Goal: Task Accomplishment & Management: Manage account settings

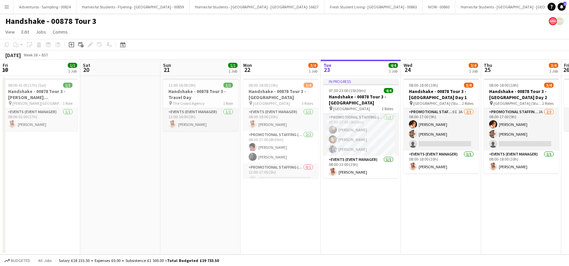
scroll to position [0, 231]
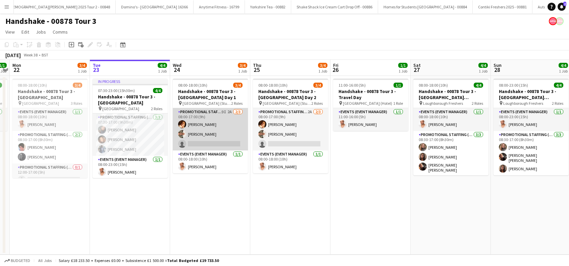
click at [210, 138] on app-card-role "Promotional Staffing (Brand Ambassadors) 9I 2A 2/3 08:00-17:00 (9h) Sam Soulsby…" at bounding box center [210, 129] width 75 height 42
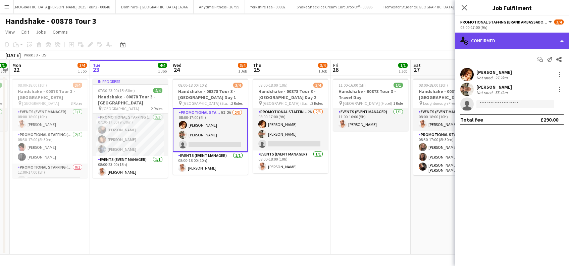
click at [503, 39] on div "single-neutral-actions-check-2 Confirmed" at bounding box center [512, 41] width 114 height 16
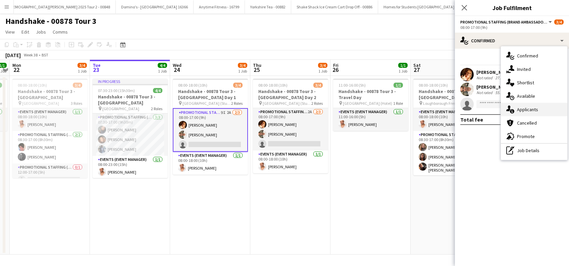
click at [529, 108] on span "Applicants" at bounding box center [527, 109] width 21 height 6
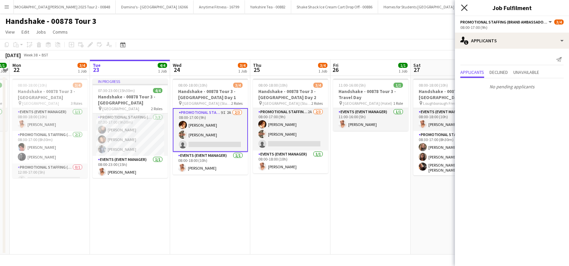
click at [464, 8] on icon "Close pop-in" at bounding box center [464, 7] width 6 height 6
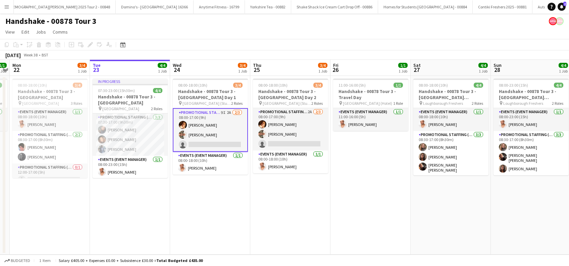
drag, startPoint x: 563, startPoint y: 3, endPoint x: 562, endPoint y: 11, distance: 7.7
click at [563, 3] on span "2" at bounding box center [564, 4] width 3 height 4
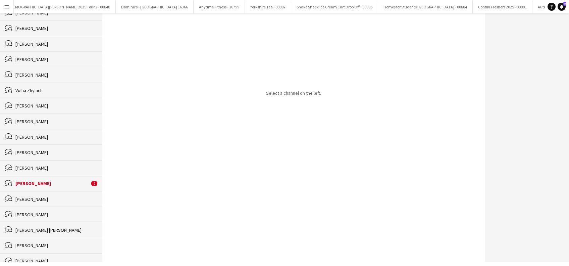
scroll to position [89, 0]
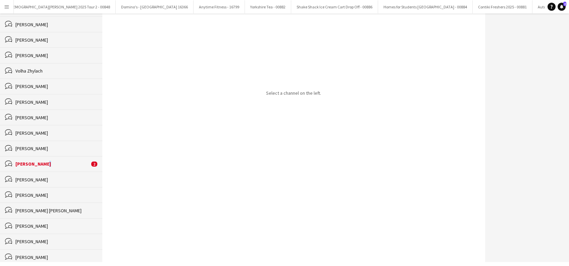
click at [48, 164] on div "YVONNE CAMPBELL" at bounding box center [52, 164] width 74 height 6
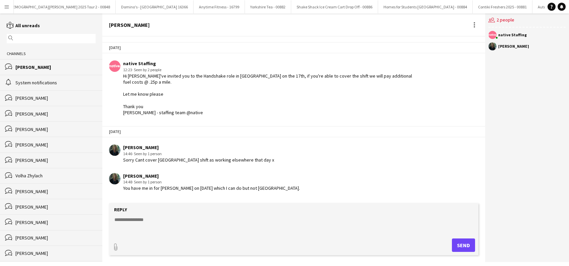
click at [32, 64] on div "YVONNE CAMPBELL" at bounding box center [55, 67] width 80 height 6
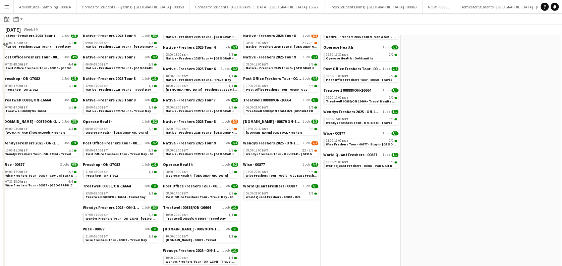
scroll to position [320, 0]
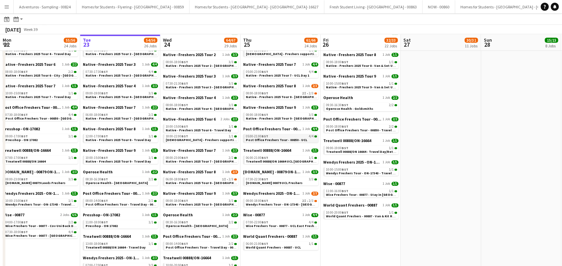
click at [280, 139] on span "Post Office Freshers Tour - 00850 - UCL" at bounding box center [276, 140] width 61 height 4
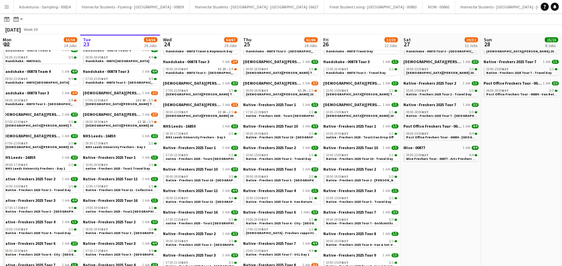
scroll to position [0, 0]
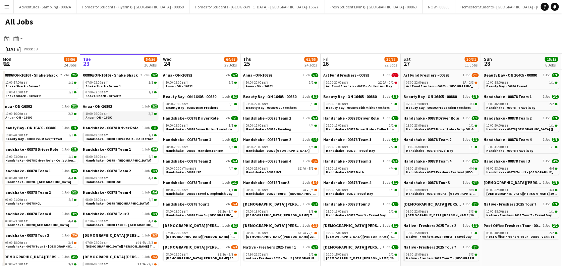
click at [121, 116] on link "10:00-16:00 BST 2/2 Anua - ON - 16892" at bounding box center [121, 115] width 71 height 8
click at [121, 180] on link "09:00-19:00 BST 4/4 Handshake - 00878 LSE" at bounding box center [121, 180] width 71 height 8
click at [206, 150] on span "Handshake - 00878 - Manchester Met" at bounding box center [195, 150] width 58 height 4
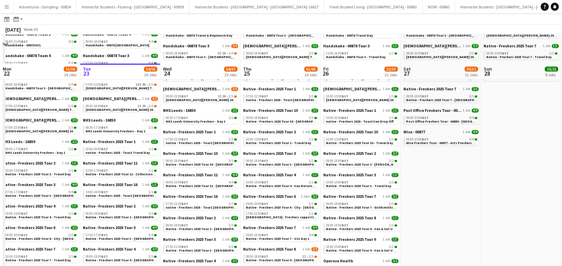
scroll to position [142, 0]
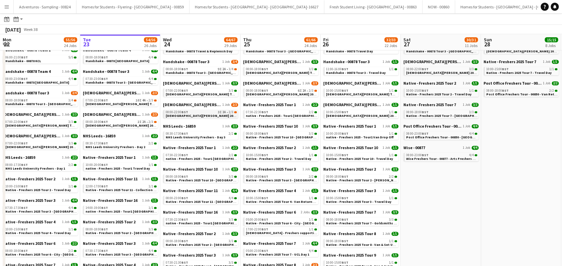
click at [202, 114] on span "Lady Garden 2025 Tour 2 - 00848 - Manchester Metropolitan University" at bounding box center [230, 115] width 129 height 4
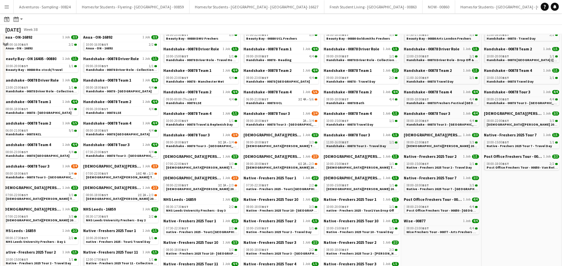
scroll to position [52, 0]
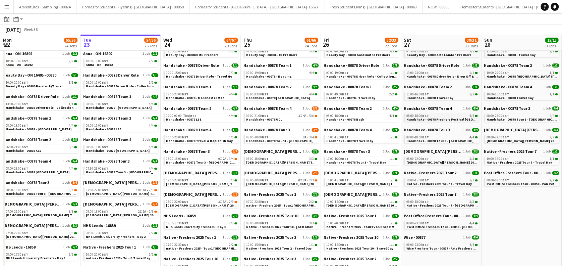
click at [446, 120] on span "Handshake - 00878 Freshers Festival Manchester" at bounding box center [453, 119] width 92 height 4
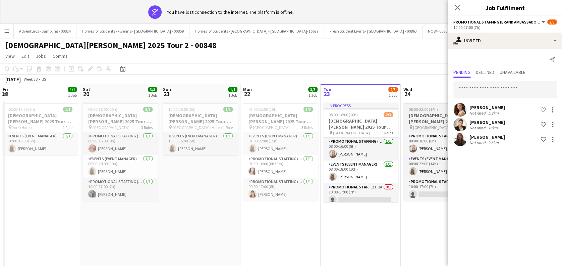
scroll to position [0, 230]
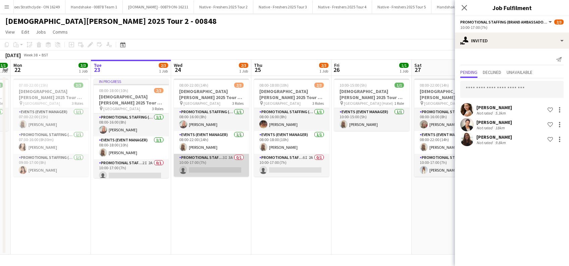
click at [210, 171] on app-card-role "Promotional Staffing (Brand Ambassadors) 3I 3A 0/1 10:00-17:00 (7h) single-neut…" at bounding box center [211, 165] width 75 height 23
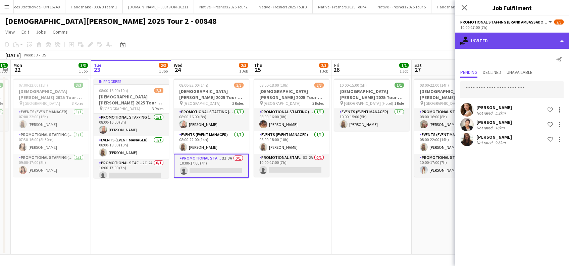
click at [504, 45] on div "single-neutral-actions-share-1 Invited" at bounding box center [512, 41] width 114 height 16
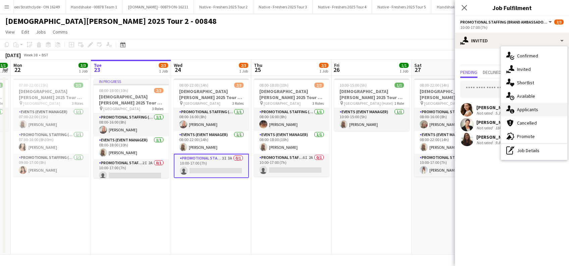
click at [526, 106] on span "Applicants" at bounding box center [527, 109] width 21 height 6
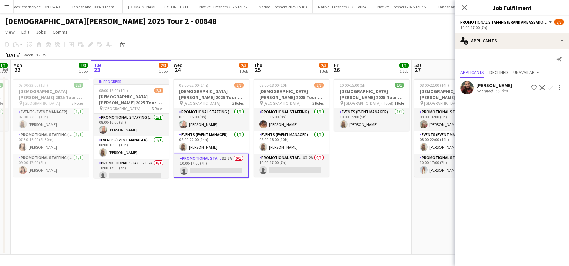
click at [288, 191] on app-date-cell "08:00-18:00 (10h) 2/3 Lady Garden 2025 Tour 2 - 00848 - Newcastle University pi…" at bounding box center [291, 165] width 80 height 179
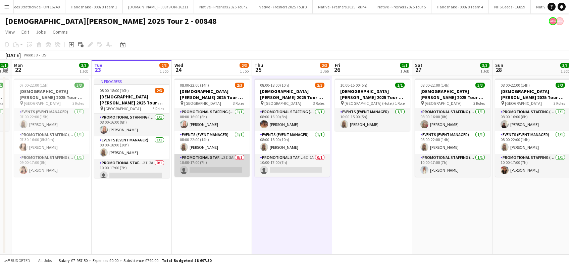
click at [217, 169] on app-card-role "Promotional Staffing (Brand Ambassadors) 3I 3A 0/1 10:00-17:00 (7h) single-neut…" at bounding box center [211, 165] width 75 height 23
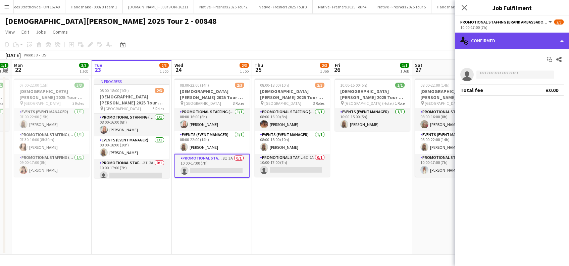
click at [504, 45] on div "single-neutral-actions-check-2 Confirmed" at bounding box center [512, 41] width 114 height 16
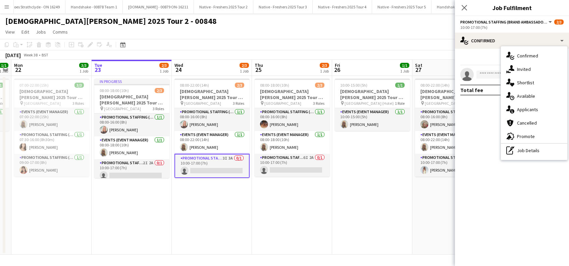
click at [525, 108] on span "Applicants" at bounding box center [527, 109] width 21 height 6
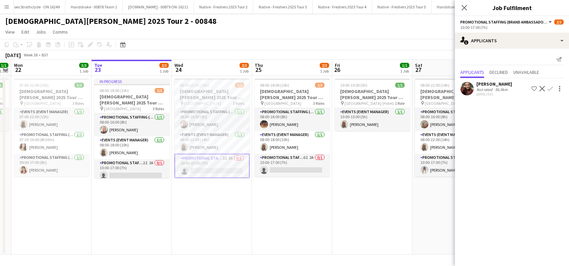
click at [502, 85] on div "Hannah Norris" at bounding box center [494, 84] width 36 height 6
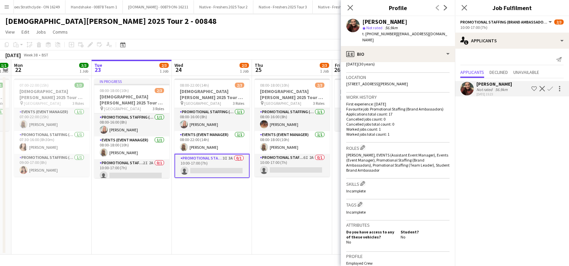
scroll to position [274, 0]
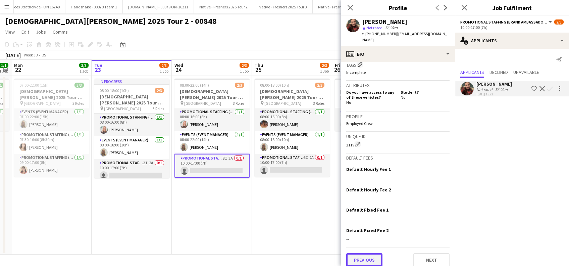
click at [365, 253] on button "Previous" at bounding box center [364, 259] width 36 height 13
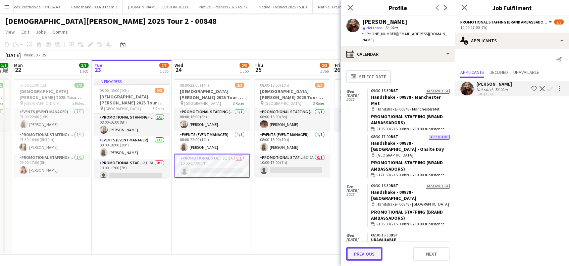
click at [367, 254] on button "Previous" at bounding box center [364, 253] width 36 height 13
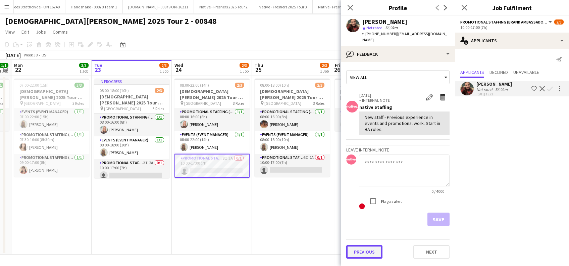
click at [363, 245] on button "Previous" at bounding box center [364, 251] width 36 height 13
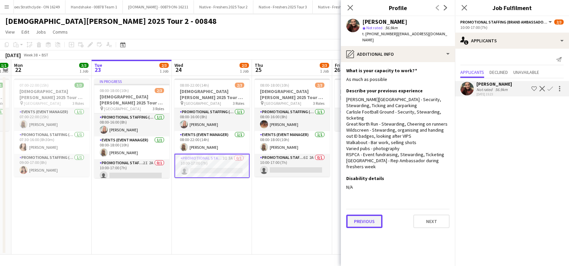
click at [368, 216] on button "Previous" at bounding box center [364, 220] width 36 height 13
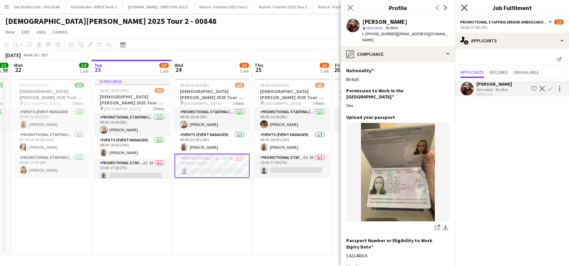
click at [462, 9] on icon "Close pop-in" at bounding box center [464, 7] width 6 height 6
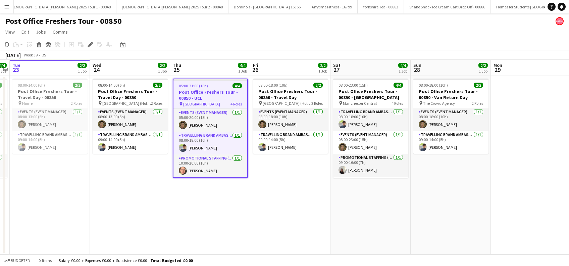
click at [214, 206] on app-date-cell "05:00-21:00 (16h) 4/4 Post Office Freshers Tour - 00850 - UCL pin UCL East 4 Ro…" at bounding box center [210, 165] width 80 height 179
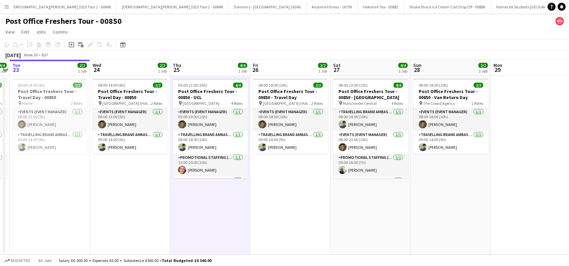
click at [283, 200] on app-date-cell "08:00-18:00 (10h) 2/2 Post Office Freshers Tour - 00850 - Travel Day pin Manche…" at bounding box center [290, 165] width 80 height 179
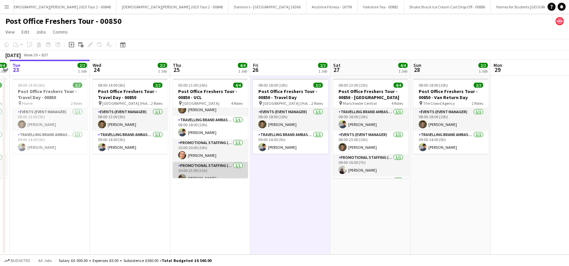
scroll to position [21, 0]
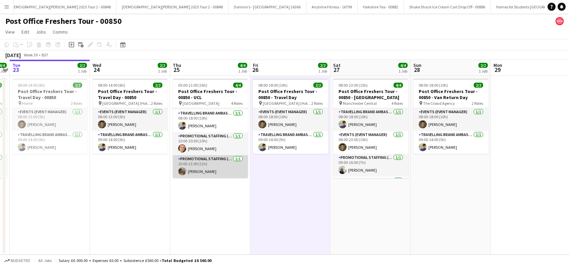
click at [210, 172] on app-card-role "Promotional Staffing (Brand Ambassadors) 1/1 10:00-21:00 (11h) Adriana Jesuthas…" at bounding box center [210, 166] width 75 height 23
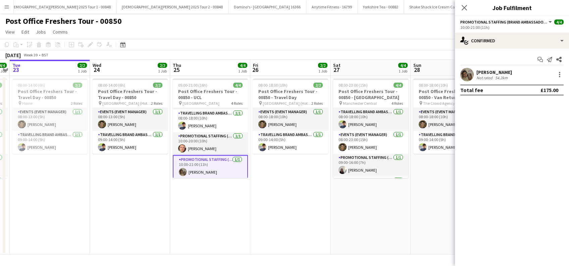
click at [505, 73] on div "Adriana Jesuthasan" at bounding box center [494, 72] width 36 height 6
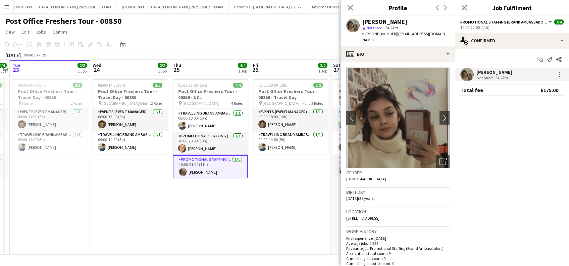
drag, startPoint x: 365, startPoint y: 39, endPoint x: 360, endPoint y: 23, distance: 16.5
click at [360, 23] on div "Adriana Jesuthasan star Not rated 54.2km t. +447301597666 | adriana_murphy1998@…" at bounding box center [398, 31] width 114 height 30
copy div "Adriana Jesuthasan star Not rated 54.2km t. +447301597666 | adriana_murphy1998@…"
drag, startPoint x: 196, startPoint y: 192, endPoint x: 299, endPoint y: 192, distance: 103.7
click at [196, 192] on app-date-cell "05:00-21:00 (16h) 4/4 Post Office Freshers Tour - 00850 - UCL pin UCL East 4 Ro…" at bounding box center [210, 165] width 80 height 179
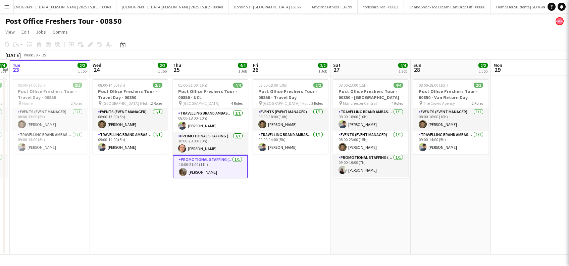
scroll to position [0, 230]
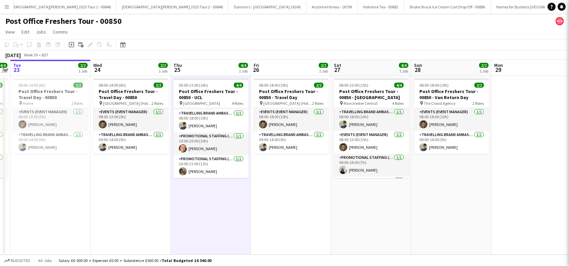
click at [299, 192] on app-date-cell "08:00-18:00 (10h) 2/2 Post Office Freshers Tour - 00850 - Travel Day pin Manche…" at bounding box center [291, 165] width 80 height 179
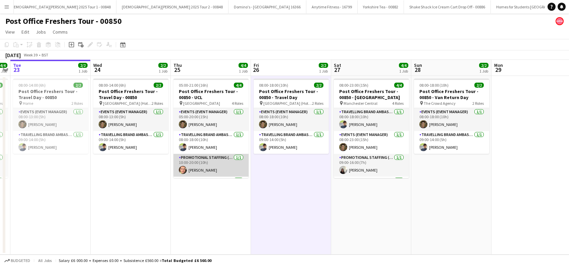
scroll to position [21, 0]
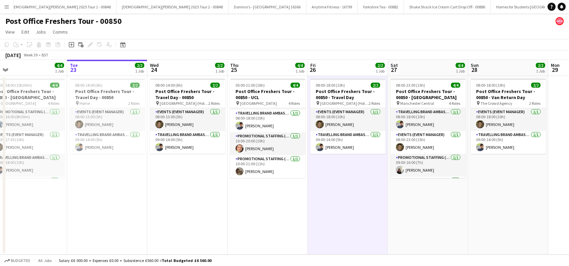
drag, startPoint x: 113, startPoint y: 176, endPoint x: 170, endPoint y: 212, distance: 67.1
click at [170, 212] on app-calendar-viewport "Fri 19 2/2 1 Job Sat 20 4/4 1 Job Sun 21 2/2 1 Job Mon 22 4/4 1 Job Tue 23 2/2 …" at bounding box center [284, 157] width 569 height 195
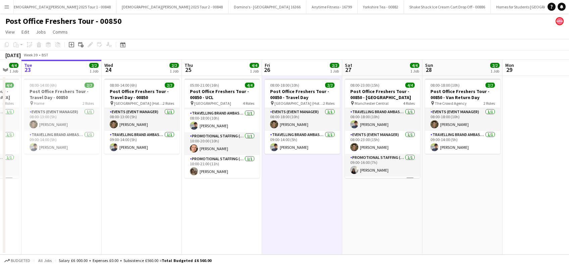
scroll to position [0, 319]
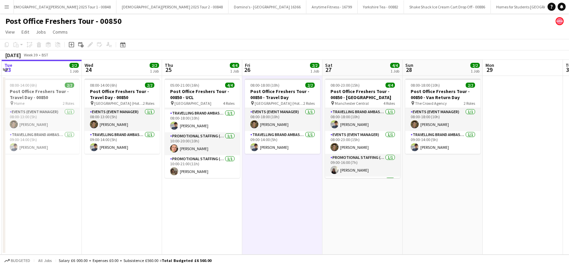
drag, startPoint x: 255, startPoint y: 212, endPoint x: 190, endPoint y: 224, distance: 66.5
click at [190, 224] on app-calendar-viewport "Fri 19 2/2 1 Job Sat 20 4/4 1 Job Sun 21 2/2 1 Job Mon 22 4/4 1 Job Tue 23 2/2 …" at bounding box center [284, 157] width 569 height 195
click at [274, 189] on app-date-cell "08:00-18:00 (10h) 2/2 Post Office Freshers Tour - 00850 - Travel Day pin Manche…" at bounding box center [282, 165] width 80 height 179
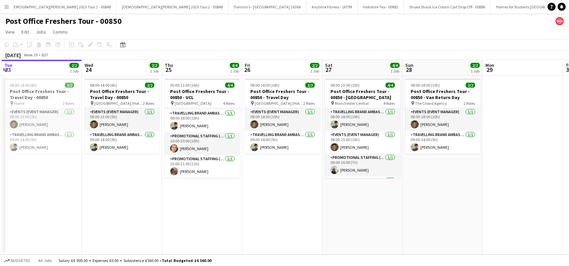
click at [280, 200] on app-date-cell "08:00-18:00 (10h) 2/2 Post Office Freshers Tour - 00850 - Travel Day pin Manche…" at bounding box center [282, 165] width 80 height 179
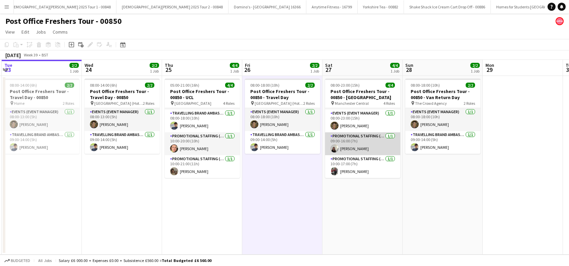
scroll to position [0, 0]
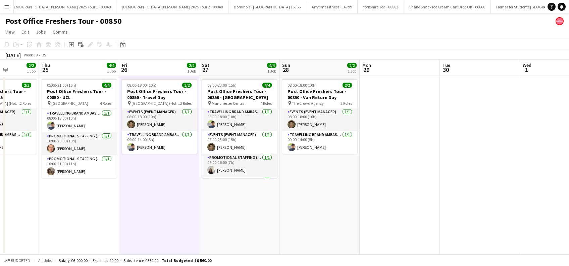
drag, startPoint x: 357, startPoint y: 202, endPoint x: 212, endPoint y: 207, distance: 145.0
click at [212, 207] on app-calendar-viewport "Sun 21 2/2 1 Job Mon 22 4/4 1 Job Tue 23 2/2 1 Job Wed 24 2/2 1 Job Thu 25 4/4 …" at bounding box center [284, 157] width 569 height 195
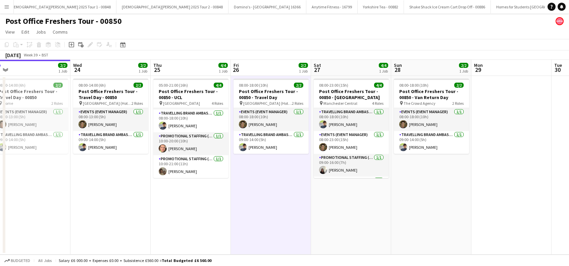
scroll to position [0, 205]
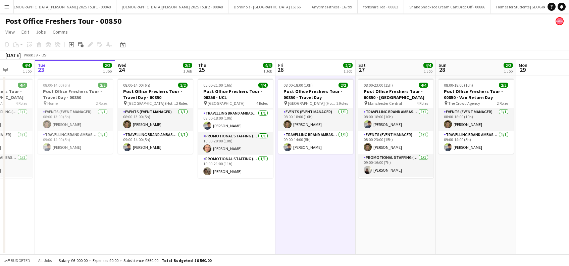
drag, startPoint x: 319, startPoint y: 190, endPoint x: 486, endPoint y: 191, distance: 166.8
click at [483, 199] on app-calendar-viewport "Sat 20 4/4 1 Job Sun 21 2/2 1 Job Mon 22 4/4 1 Job Tue 23 2/2 1 Job Wed 24 2/2 …" at bounding box center [284, 157] width 569 height 195
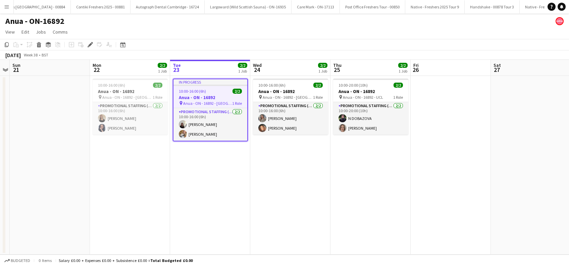
click at [354, 200] on app-calendar-viewport "Thu 18 Fri 19 Sat 20 Sun 21 Mon 22 2/2 1 Job Tue 23 2/2 1 Job Wed 24 2/2 1 Job …" at bounding box center [284, 157] width 569 height 195
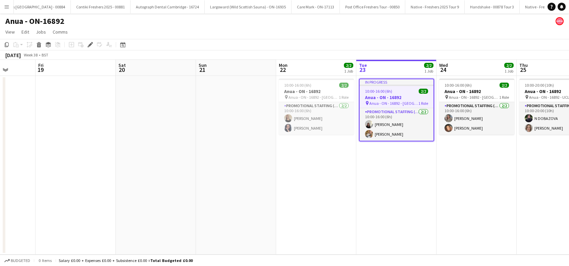
scroll to position [0, 211]
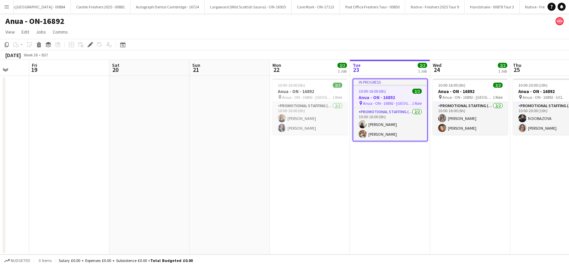
drag, startPoint x: 327, startPoint y: 170, endPoint x: 300, endPoint y: 178, distance: 28.3
click at [300, 178] on app-calendar-viewport "Tue 16 Wed 17 Thu 18 Fri 19 Sat 20 Sun 21 Mon 22 2/2 1 Job Tue 23 2/2 1 Job Wed…" at bounding box center [284, 157] width 569 height 195
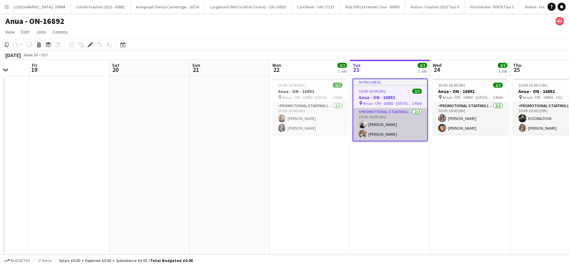
click at [384, 123] on app-card-role "Promotional Staffing (Brand Ambassadors) [DATE] 10:00-16:00 (6h) [PERSON_NAME] …" at bounding box center [390, 124] width 74 height 33
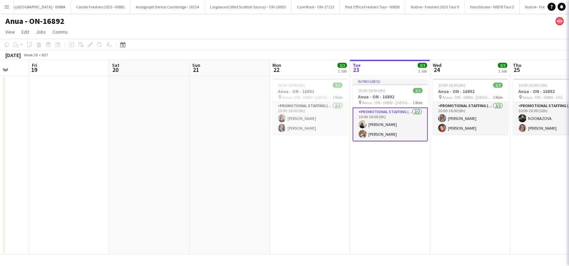
scroll to position [0, 212]
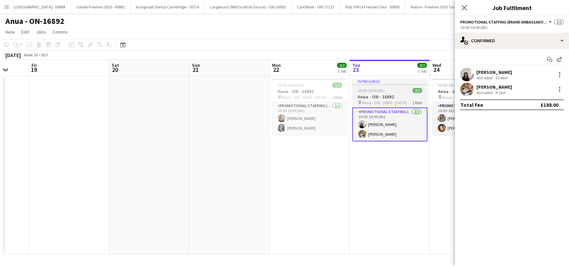
click at [374, 95] on h3 "Anua - ON - 16892" at bounding box center [389, 97] width 75 height 6
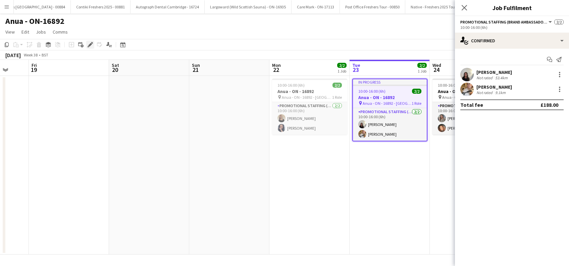
click at [90, 45] on icon at bounding box center [90, 45] width 4 height 4
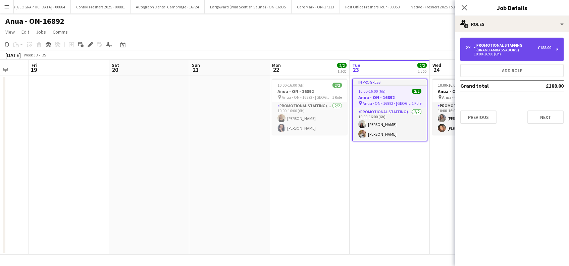
click at [516, 54] on div "10:00-16:00 (6h)" at bounding box center [509, 53] width 86 height 3
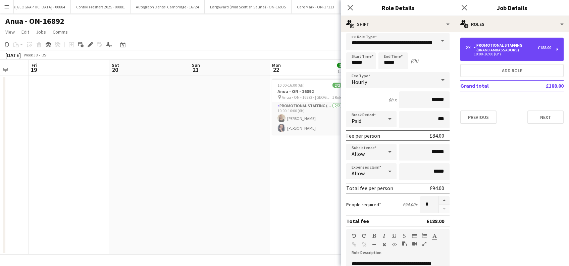
scroll to position [0, 0]
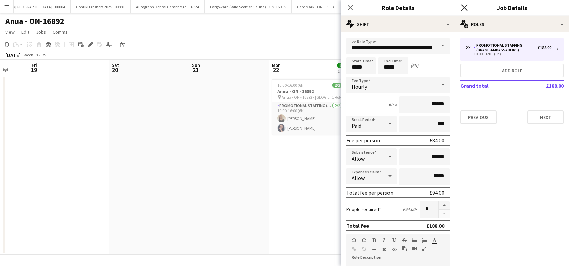
click at [464, 8] on icon "Close pop-in" at bounding box center [464, 7] width 6 height 6
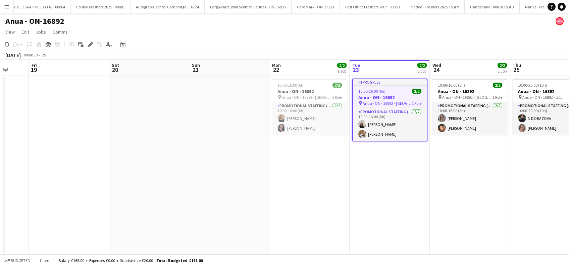
click at [309, 184] on app-date-cell "10:00-16:00 (6h) 2/2 Anua - ON - 16892 pin Anua - ON - 16892 - Birmingham 1 Rol…" at bounding box center [309, 165] width 80 height 179
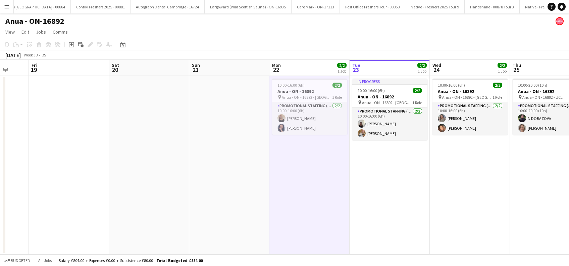
click at [391, 188] on app-date-cell "In progress 10:00-16:00 (6h) 2/2 Anua - ON - 16892 pin Anua - ON - 16892 - Manc…" at bounding box center [390, 165] width 80 height 179
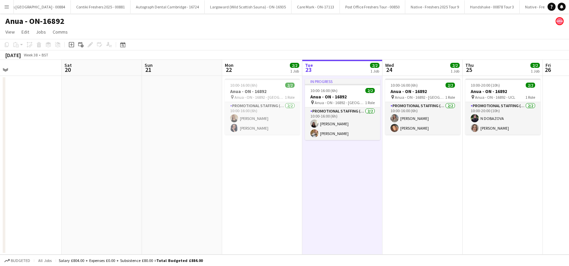
scroll to position [0, 263]
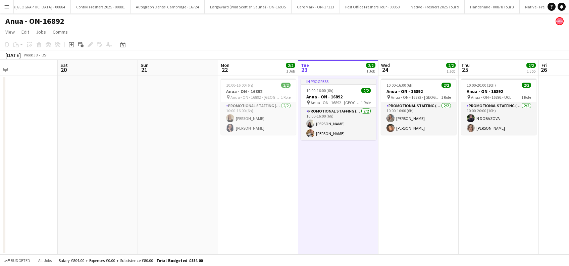
drag, startPoint x: 481, startPoint y: 190, endPoint x: 429, endPoint y: 191, distance: 51.7
click at [429, 191] on app-calendar-viewport "Tue 16 Wed 17 Thu 18 Fri 19 Sat 20 Sun 21 Mon 22 2/2 1 Job Tue 23 2/2 1 Job Wed…" at bounding box center [284, 157] width 569 height 195
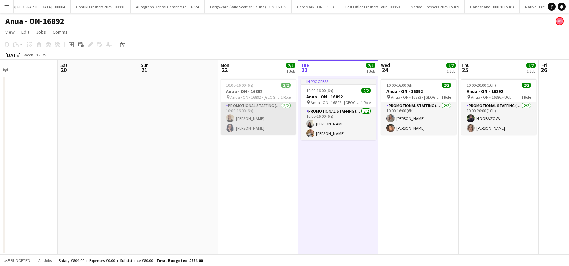
click at [246, 125] on app-card-role "Promotional Staffing (Brand Ambassadors) [DATE] 10:00-16:00 (6h) [PERSON_NAME] …" at bounding box center [258, 118] width 75 height 33
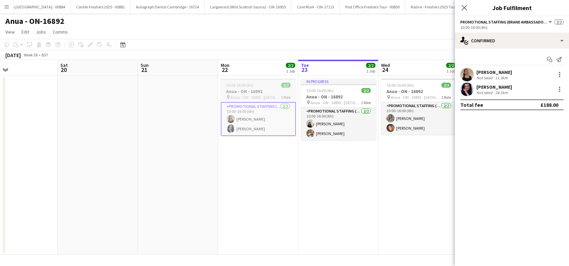
click at [255, 91] on h3 "Anua - ON - 16892" at bounding box center [258, 91] width 75 height 6
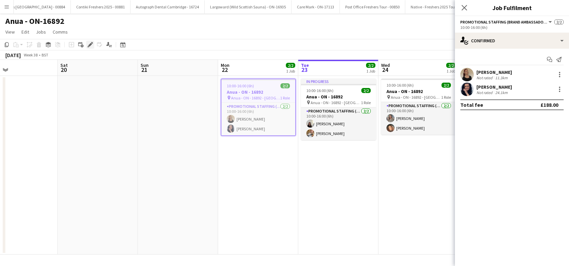
click at [90, 45] on icon at bounding box center [90, 45] width 4 height 4
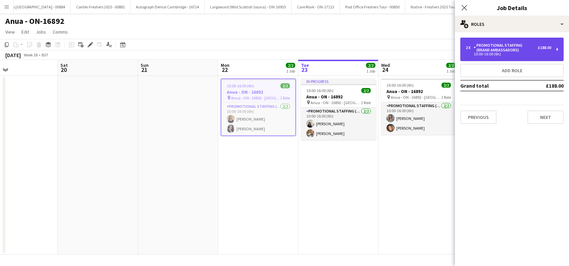
click at [529, 53] on div "10:00-16:00 (6h)" at bounding box center [509, 53] width 86 height 3
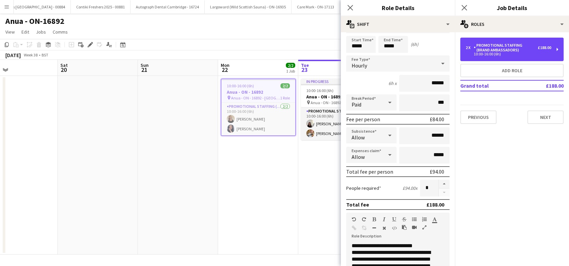
scroll to position [0, 0]
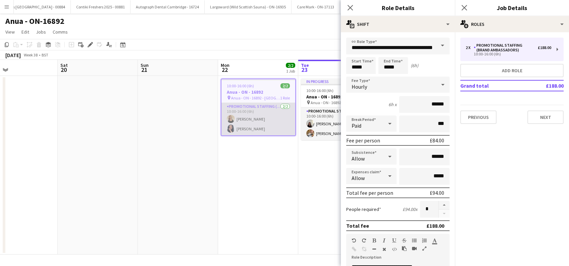
click at [249, 119] on app-card-role "Promotional Staffing (Brand Ambassadors) 2/2 10:00-16:00 (6h) Parys Scott Lisa …" at bounding box center [258, 119] width 74 height 33
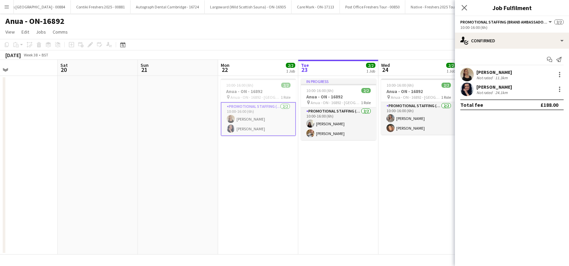
click at [248, 119] on app-card-role "Promotional Staffing (Brand Ambassadors) 2/2 10:00-16:00 (6h) Parys Scott Lisa …" at bounding box center [258, 119] width 75 height 34
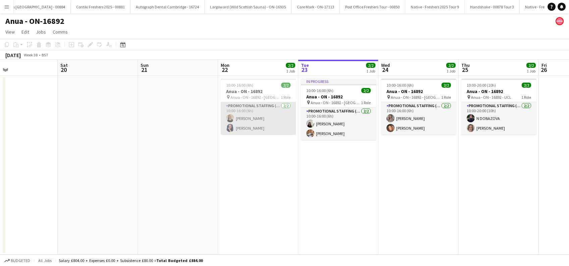
scroll to position [0, 263]
click at [247, 115] on app-card-role "Promotional Staffing (Brand Ambassadors) 2/2 10:00-16:00 (6h) Parys Scott Lisa …" at bounding box center [258, 118] width 75 height 33
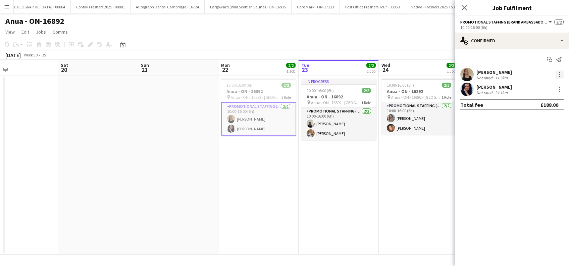
click at [559, 73] on div at bounding box center [560, 74] width 8 height 8
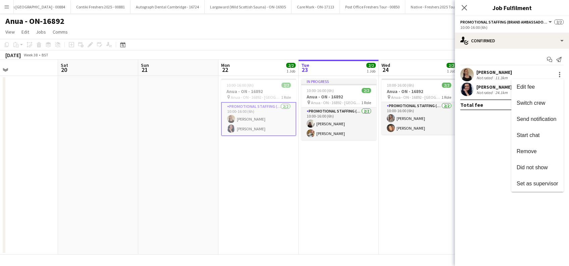
click at [526, 150] on span "Remove" at bounding box center [527, 151] width 20 height 6
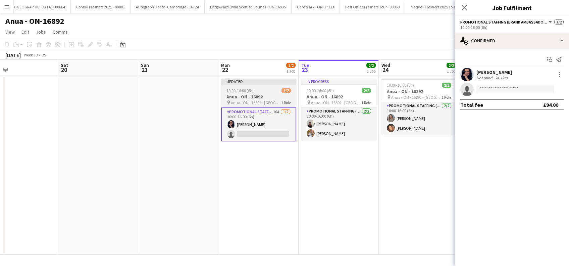
click at [233, 94] on h3 "Anua - ON - 16892" at bounding box center [258, 97] width 75 height 6
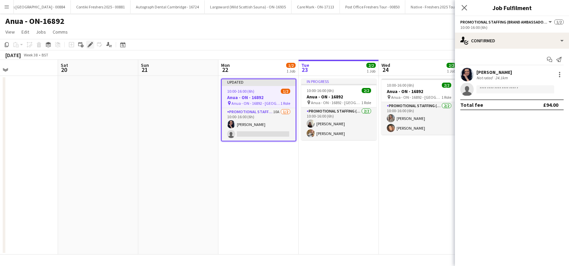
click at [90, 45] on icon at bounding box center [90, 45] width 4 height 4
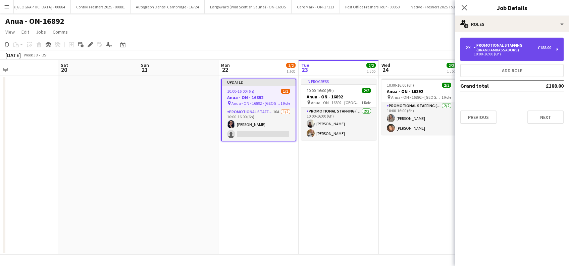
click at [533, 51] on div "Promotional Staffing (Brand Ambassadors)" at bounding box center [506, 47] width 64 height 9
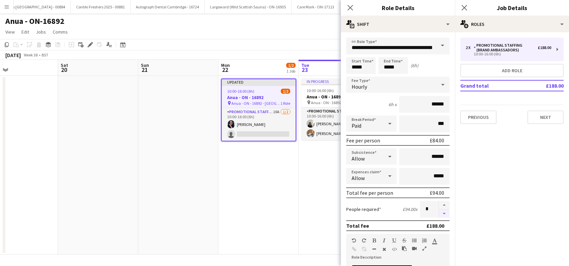
click at [439, 213] on button "button" at bounding box center [444, 213] width 11 height 8
type input "*"
click at [390, 65] on body "Menu Boards Boards Boards All jobs Status Workforce Workforce My Workforce Recr…" at bounding box center [284, 133] width 569 height 266
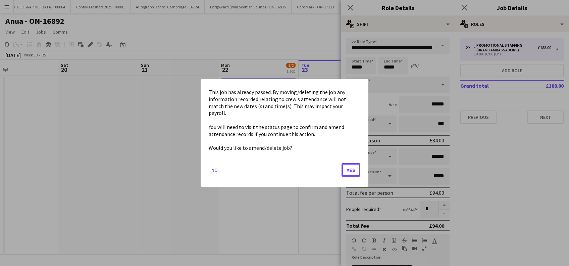
drag, startPoint x: 352, startPoint y: 164, endPoint x: 357, endPoint y: 143, distance: 21.9
click at [352, 165] on button "Yes" at bounding box center [351, 169] width 19 height 13
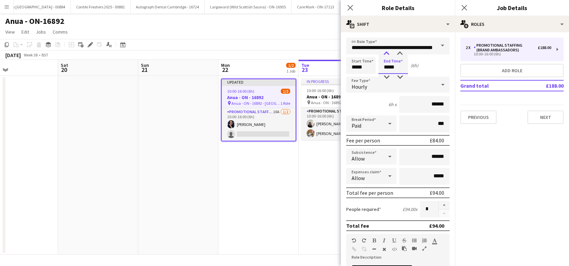
type input "*****"
click at [386, 50] on div at bounding box center [386, 53] width 13 height 7
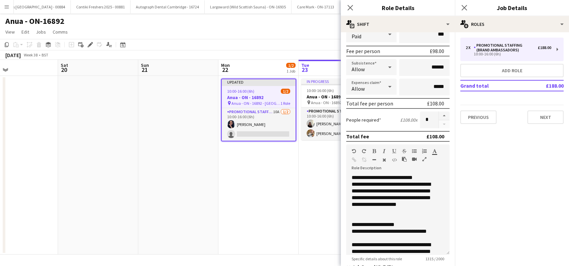
scroll to position [194, 0]
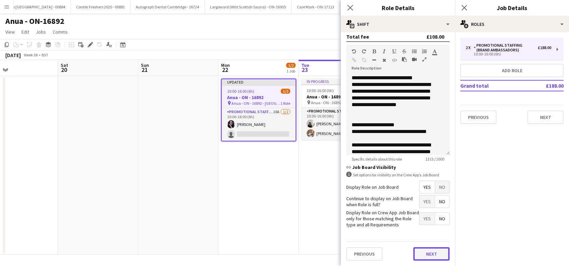
click at [419, 255] on button "Next" at bounding box center [431, 253] width 36 height 13
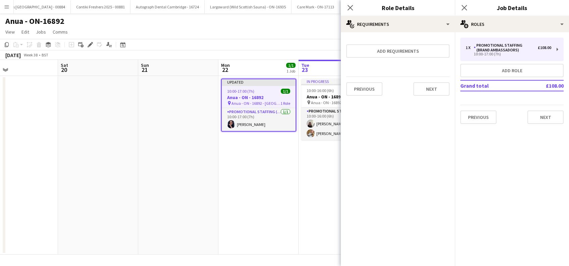
scroll to position [0, 0]
click at [434, 91] on button "Next" at bounding box center [431, 88] width 36 height 13
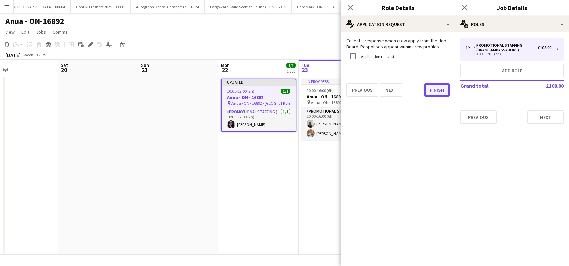
click at [434, 91] on button "Finish" at bounding box center [436, 89] width 25 height 13
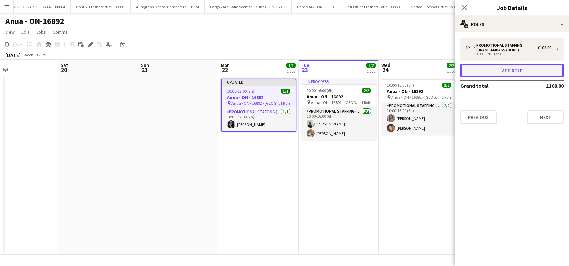
click at [516, 73] on button "Add role" at bounding box center [511, 70] width 103 height 13
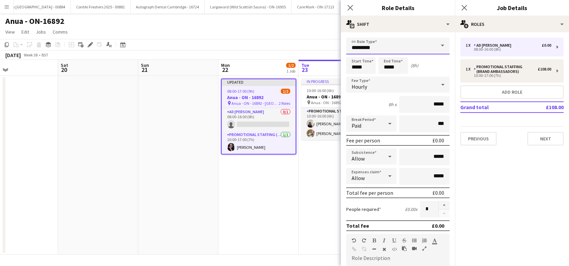
click at [385, 45] on input "*********" at bounding box center [397, 46] width 103 height 17
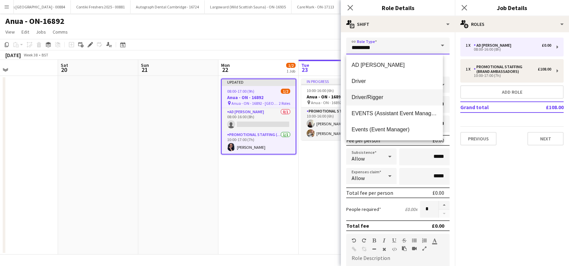
scroll to position [45, 0]
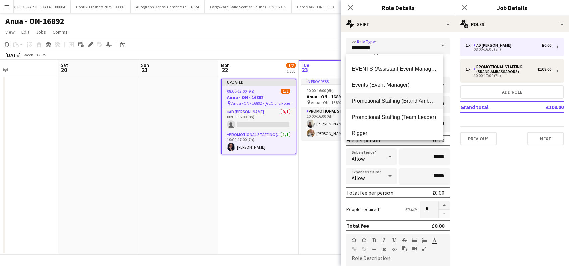
click at [390, 102] on span "Promotional Staffing (Brand Ambassadors)" at bounding box center [395, 101] width 86 height 6
type input "**********"
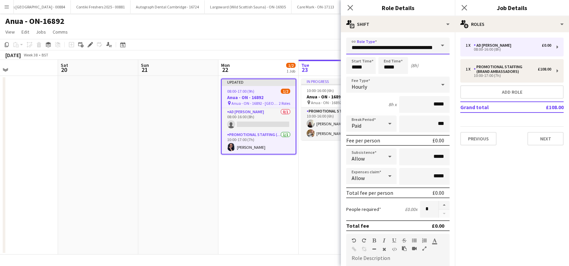
scroll to position [0, 18]
click at [363, 66] on input "*****" at bounding box center [361, 65] width 30 height 17
click at [354, 55] on div at bounding box center [354, 53] width 13 height 7
type input "*****"
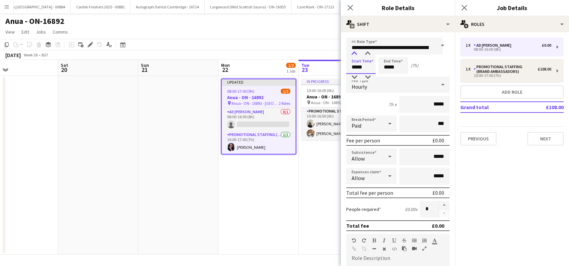
click at [354, 55] on div at bounding box center [354, 53] width 13 height 7
click at [395, 69] on input "*****" at bounding box center [393, 65] width 30 height 17
click at [388, 78] on div at bounding box center [386, 77] width 13 height 7
type input "*****"
click at [387, 78] on div at bounding box center [386, 77] width 13 height 7
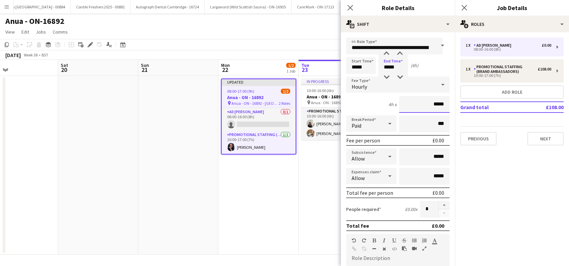
click at [427, 103] on input "*****" at bounding box center [424, 104] width 50 height 17
type input "******"
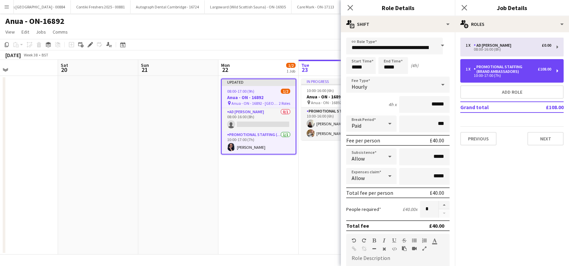
click at [512, 68] on div "Promotional Staffing (Brand Ambassadors)" at bounding box center [506, 68] width 64 height 9
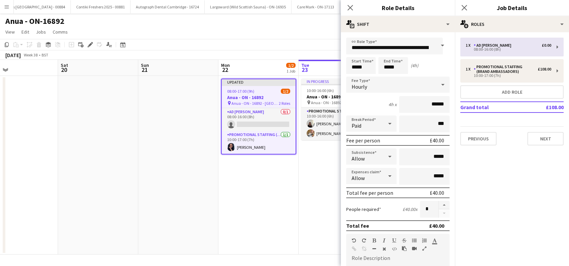
type input "*****"
type input "******"
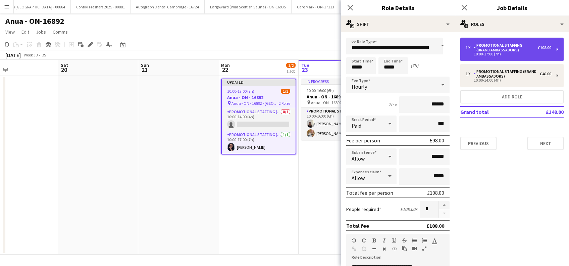
click at [507, 48] on div "Promotional Staffing (Brand Ambassadors)" at bounding box center [506, 47] width 64 height 9
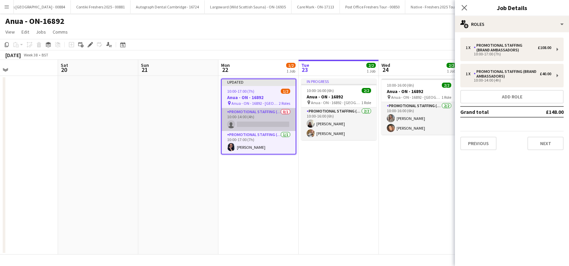
click at [252, 119] on app-card-role "Promotional Staffing (Brand Ambassadors) 0/1 10:00-14:00 (4h) single-neutral-ac…" at bounding box center [259, 119] width 74 height 23
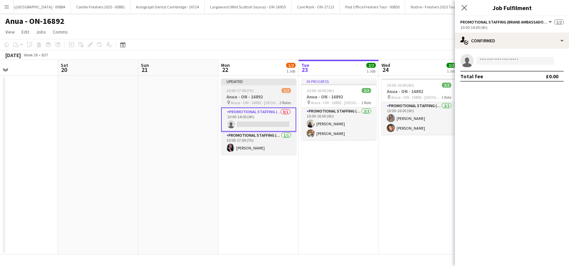
click at [254, 101] on span "Anua - ON - 16892 - Birmingham" at bounding box center [255, 102] width 49 height 5
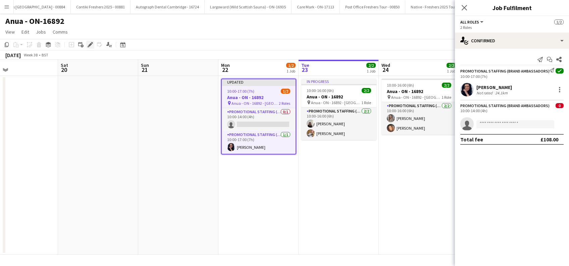
click at [91, 47] on icon "Edit" at bounding box center [90, 44] width 5 height 5
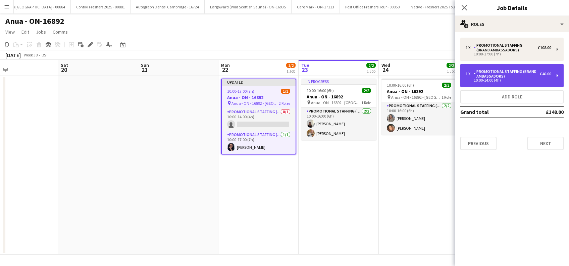
click at [518, 78] on div "Promotional Staffing (Brand Ambassadors)" at bounding box center [507, 73] width 66 height 9
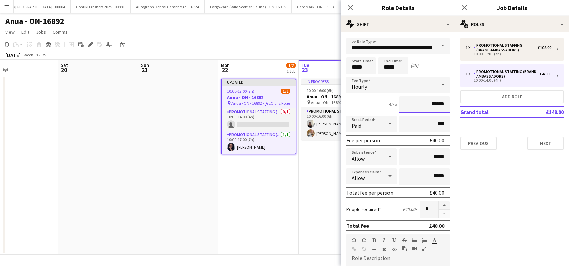
click at [427, 104] on input "******" at bounding box center [424, 104] width 50 height 17
type input "**"
type input "******"
click at [428, 157] on input "*****" at bounding box center [424, 156] width 50 height 17
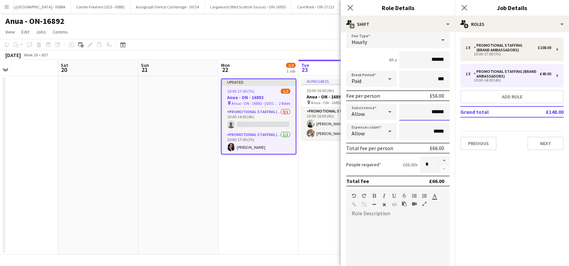
scroll to position [89, 0]
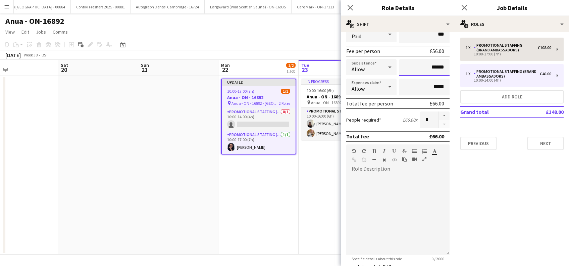
type input "******"
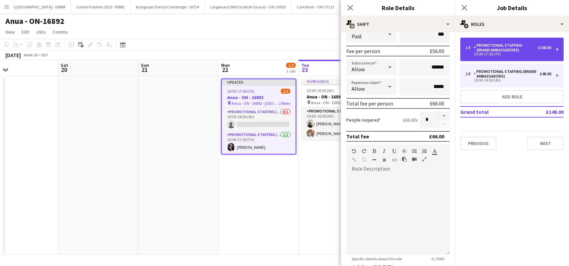
click at [506, 52] on div "10:00-17:00 (7h)" at bounding box center [509, 53] width 86 height 3
type input "*****"
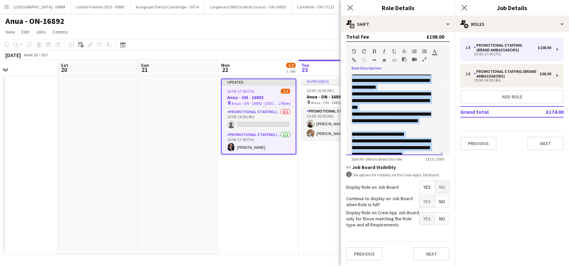
scroll to position [0, 0]
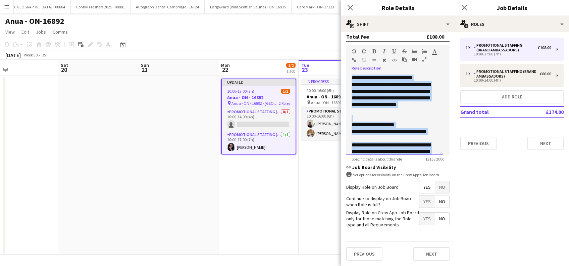
drag, startPoint x: 431, startPoint y: 142, endPoint x: 347, endPoint y: 56, distance: 120.3
click at [347, 56] on div "**********" at bounding box center [397, 100] width 103 height 110
copy div "**********"
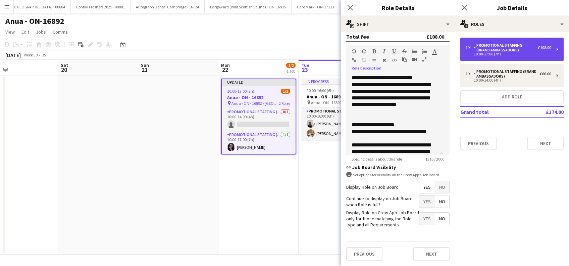
click at [513, 51] on div "Promotional Staffing (Brand Ambassadors)" at bounding box center [506, 47] width 64 height 9
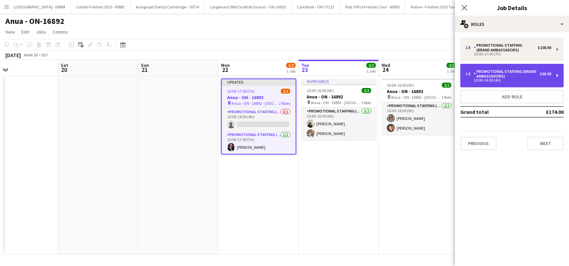
click at [519, 79] on div "10:00-14:00 (4h)" at bounding box center [509, 80] width 86 height 3
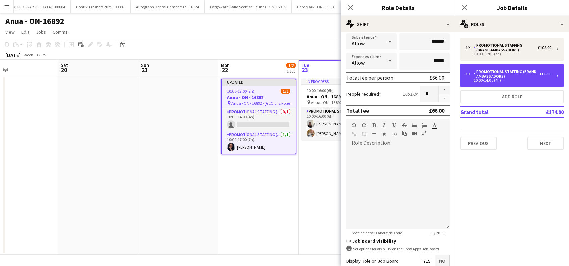
scroll to position [179, 0]
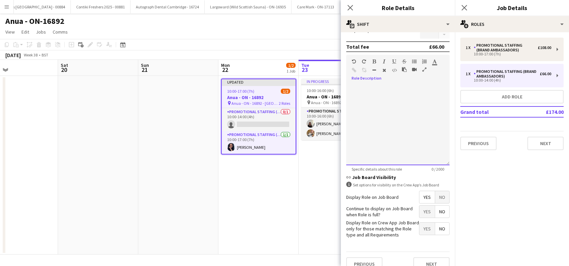
click at [364, 94] on div at bounding box center [397, 125] width 103 height 81
paste div
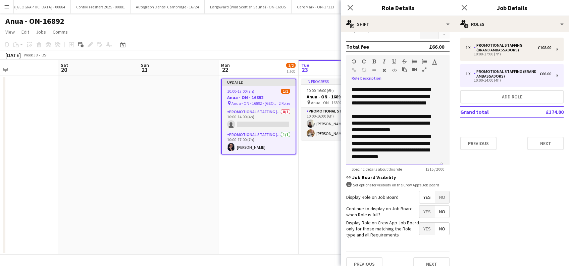
scroll to position [194, 0]
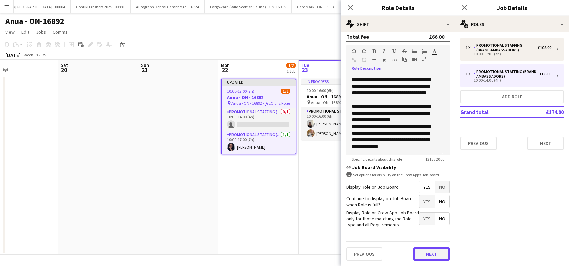
click at [424, 252] on button "Next" at bounding box center [431, 253] width 36 height 13
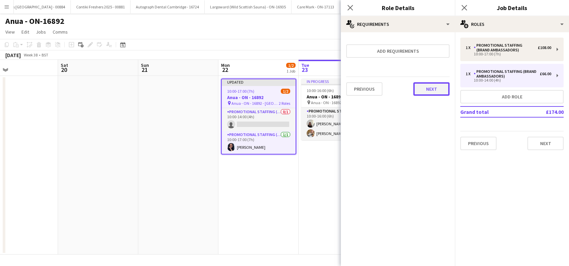
click at [434, 93] on button "Next" at bounding box center [431, 88] width 36 height 13
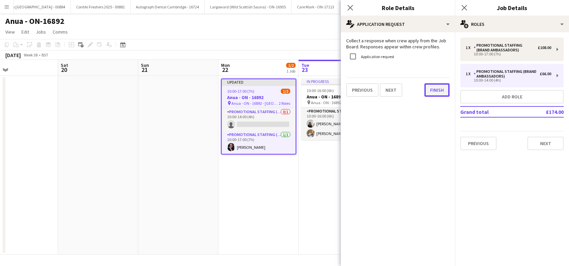
click at [441, 90] on button "Finish" at bounding box center [436, 89] width 25 height 13
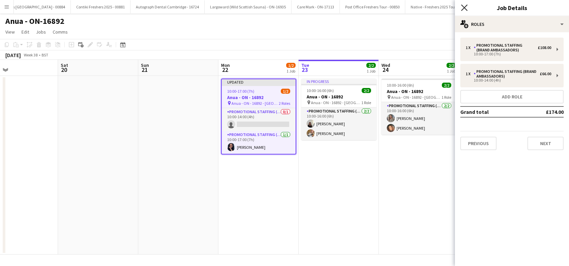
click at [466, 8] on icon "Close pop-in" at bounding box center [464, 7] width 6 height 6
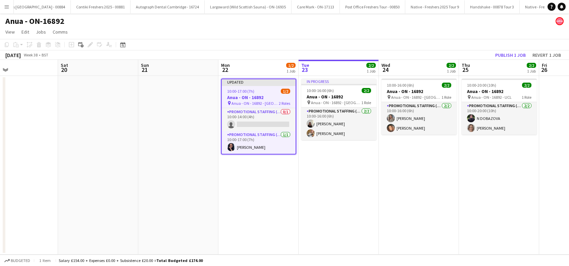
click at [267, 183] on app-date-cell "Updated 10:00-17:00 (7h) 1/2 Anua - ON - 16892 pin Anua - ON - 16892 - Birmingh…" at bounding box center [258, 165] width 80 height 179
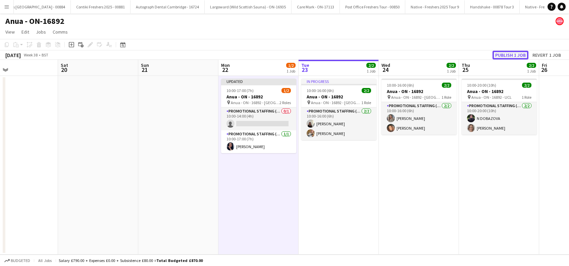
click at [502, 56] on button "Publish 1 job" at bounding box center [511, 55] width 36 height 9
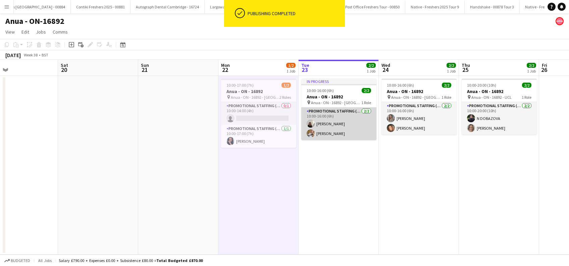
click at [339, 123] on app-card-role "Promotional Staffing (Brand Ambassadors) 2/2 10:00-16:00 (6h) marianna matti Em…" at bounding box center [338, 123] width 75 height 33
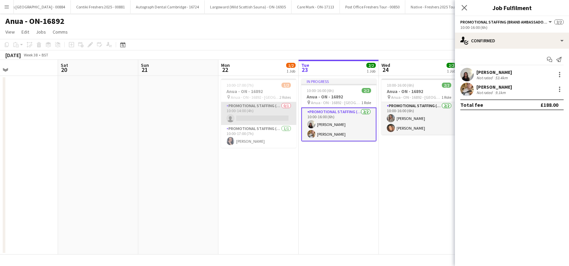
click at [252, 116] on app-card-role "Promotional Staffing (Brand Ambassadors) 0/1 10:00-14:00 (4h) single-neutral-ac…" at bounding box center [258, 113] width 75 height 23
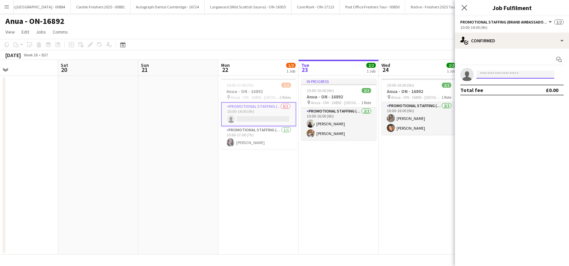
click at [485, 76] on input at bounding box center [515, 74] width 78 height 8
type input "*****"
click at [491, 86] on span "Parys Scott" at bounding box center [501, 84] width 39 height 6
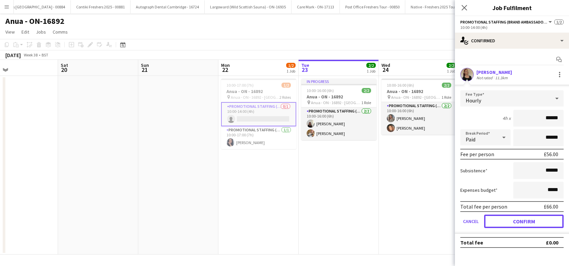
click at [529, 219] on button "Confirm" at bounding box center [524, 220] width 80 height 13
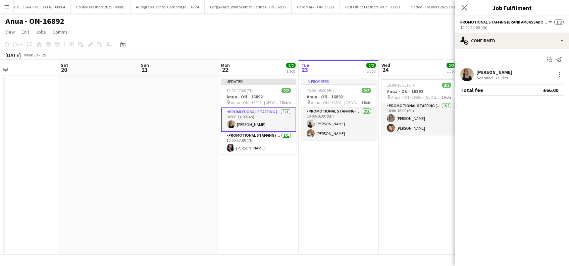
click at [482, 70] on div "Parys Scott" at bounding box center [494, 72] width 36 height 6
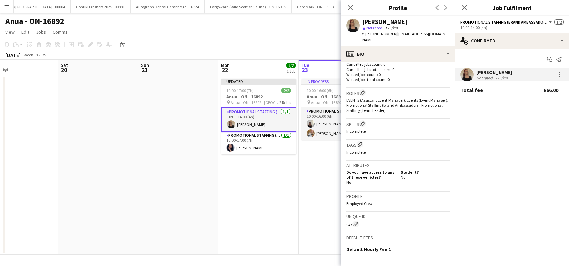
scroll to position [265, 0]
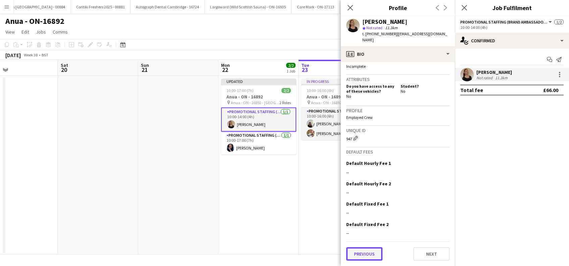
click at [366, 252] on button "Previous" at bounding box center [364, 253] width 36 height 13
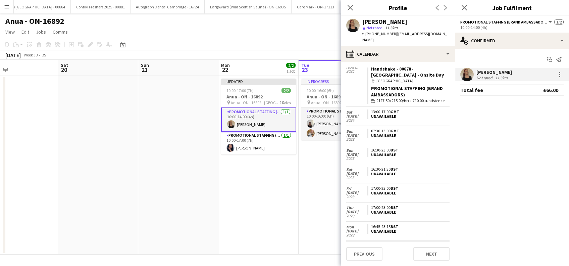
scroll to position [120, 0]
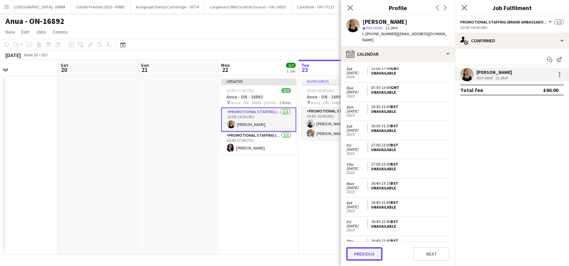
click at [365, 254] on button "Previous" at bounding box center [364, 253] width 36 height 13
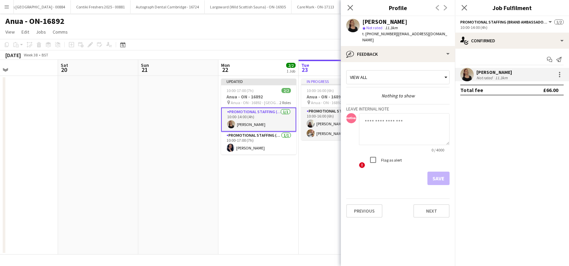
click at [379, 116] on textarea at bounding box center [404, 129] width 91 height 32
type textarea "*"
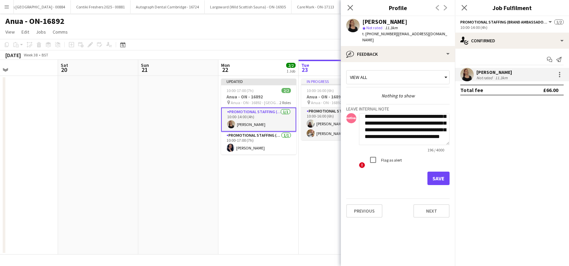
scroll to position [27, 0]
type textarea "**********"
click at [440, 171] on button "Save" at bounding box center [438, 177] width 22 height 13
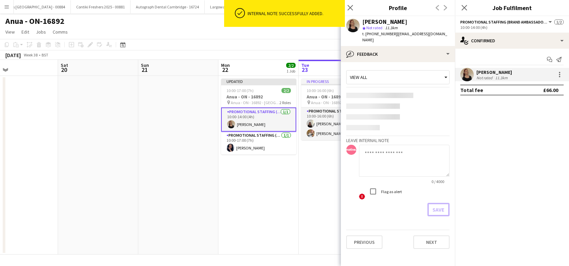
scroll to position [0, 0]
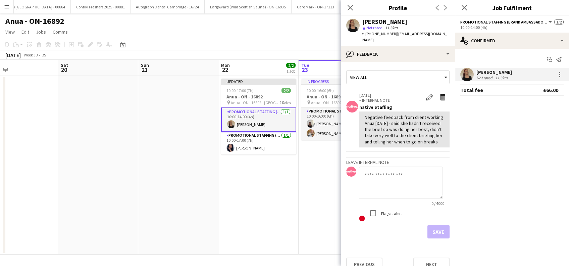
click at [465, 6] on icon "Close pop-in" at bounding box center [464, 7] width 5 height 5
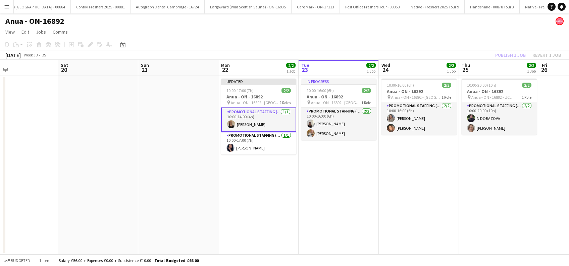
click at [255, 196] on app-date-cell "Updated 10:00-17:00 (7h) 2/2 Anua - ON - 16892 pin Anua - ON - 16892 - Birmingh…" at bounding box center [258, 165] width 80 height 179
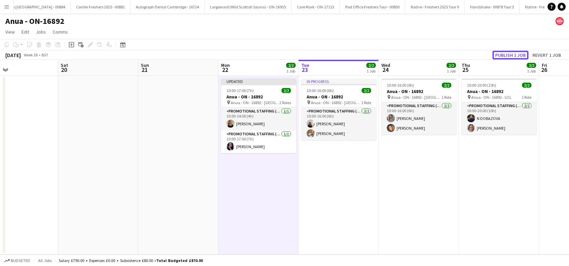
click at [506, 54] on button "Publish 1 job" at bounding box center [511, 55] width 36 height 9
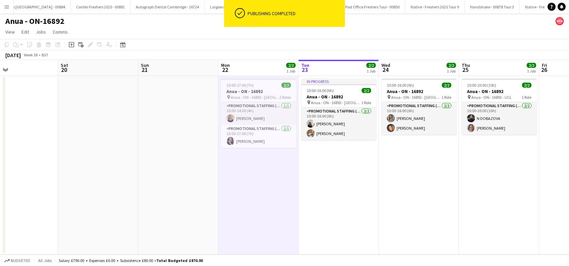
click at [323, 165] on app-date-cell "In progress 10:00-16:00 (6h) 2/2 Anua - ON - 16892 pin Anua - ON - 16892 - Manc…" at bounding box center [339, 165] width 80 height 179
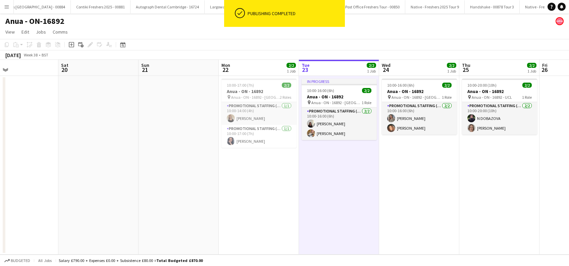
click at [276, 190] on app-date-cell "10:00-17:00 (7h) 2/2 Anua - ON - 16892 pin Anua - ON - 16892 - Birmingham 2 Rol…" at bounding box center [259, 165] width 80 height 179
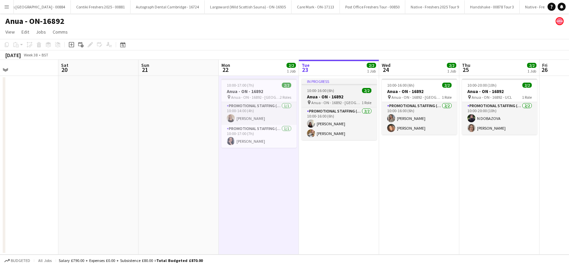
click at [332, 93] on span "10:00-16:00 (6h)" at bounding box center [320, 90] width 27 height 5
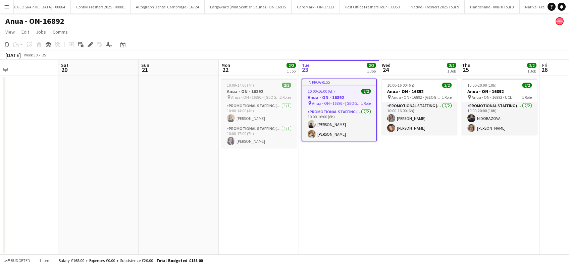
click at [259, 92] on h3 "Anua - ON - 16892" at bounding box center [258, 91] width 75 height 6
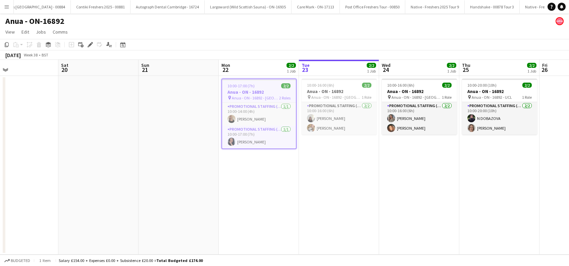
drag, startPoint x: 282, startPoint y: 205, endPoint x: 360, endPoint y: 181, distance: 82.2
click at [282, 205] on app-date-cell "10:00-17:00 (7h) 2/2 Anua - ON - 16892 pin Anua - ON - 16892 - Birmingham 2 Rol…" at bounding box center [259, 165] width 80 height 179
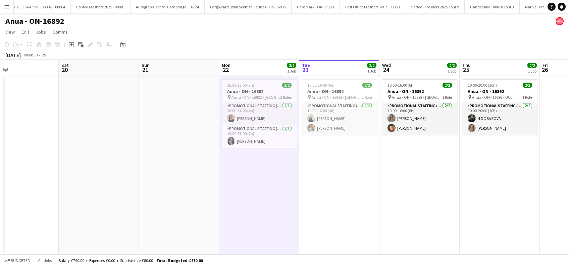
click at [363, 182] on app-date-cell "10:00-16:00 (6h) 2/2 Anua - ON - 16892 pin Anua - ON - 16892 - Manchester 1 Rol…" at bounding box center [339, 165] width 80 height 179
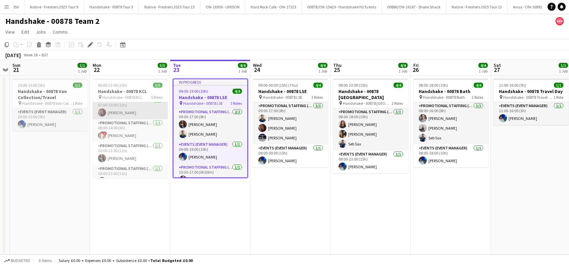
scroll to position [38, 0]
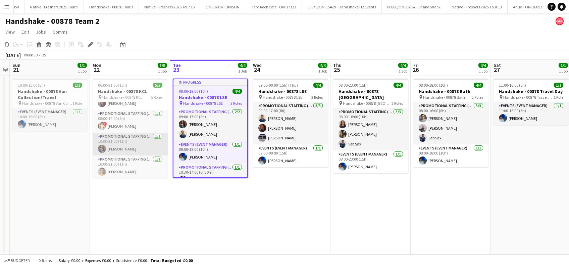
click at [116, 146] on app-card-role "Promotional Staffing (Brand Ambassadors) [DATE] 10:00-21:00 (11h) [PERSON_NAME]" at bounding box center [130, 144] width 75 height 23
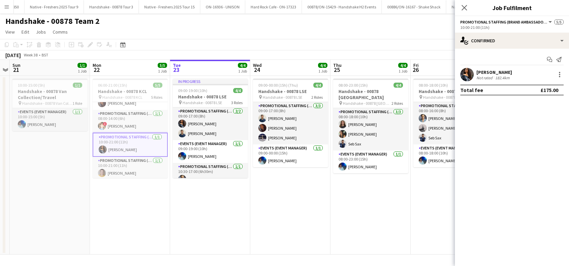
click at [488, 70] on div "[PERSON_NAME]" at bounding box center [494, 72] width 36 height 6
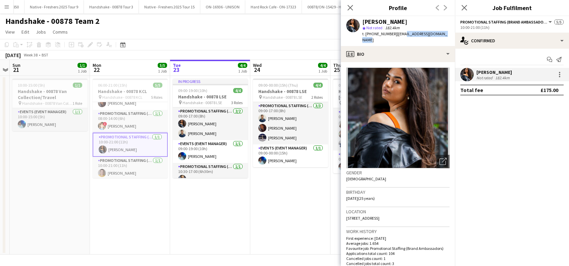
drag, startPoint x: 451, startPoint y: 33, endPoint x: 402, endPoint y: 34, distance: 49.3
click at [402, 34] on div "[PERSON_NAME] star Not rated 182.4km t. [PHONE_NUMBER] | [EMAIL_ADDRESS][DOMAIN…" at bounding box center [398, 31] width 114 height 30
drag, startPoint x: 402, startPoint y: 34, endPoint x: 317, endPoint y: 30, distance: 84.3
click at [318, 32] on app-page-menu "View Day view expanded Day view collapsed Month view Date picker Jump to [DATE]…" at bounding box center [284, 32] width 569 height 13
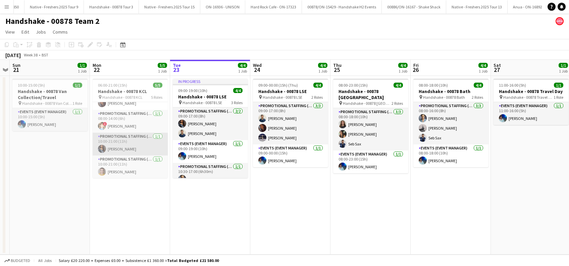
click at [126, 148] on app-card-role "Promotional Staffing (Brand Ambassadors) [DATE] 10:00-21:00 (11h) [PERSON_NAME]" at bounding box center [130, 144] width 75 height 23
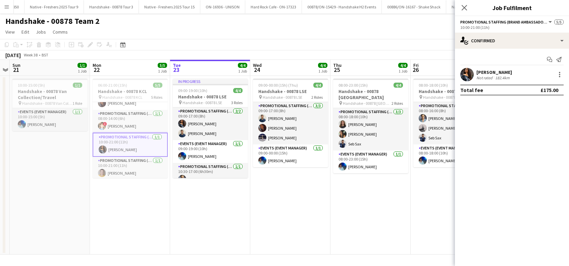
click at [494, 70] on div "[PERSON_NAME]" at bounding box center [494, 72] width 36 height 6
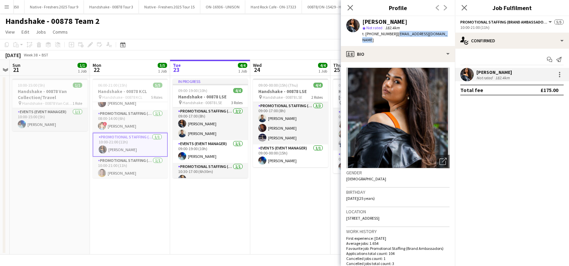
drag, startPoint x: 452, startPoint y: 36, endPoint x: 395, endPoint y: 34, distance: 57.1
click at [395, 34] on div "Alyssa Palmer star Not rated 182.4km t. +447896127405 | mgmt@alyssapalmermusic.…" at bounding box center [398, 31] width 114 height 30
copy span "mgmt@alyssapalmermusic.com"
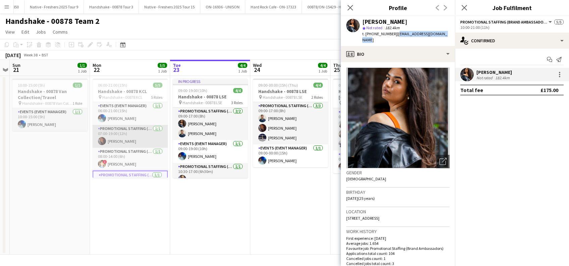
click at [130, 141] on app-card-role "Promotional Staffing (Brand Ambassadors) 1/1 07:00-19:00 (12h) Sanjana Ramlall" at bounding box center [130, 136] width 75 height 23
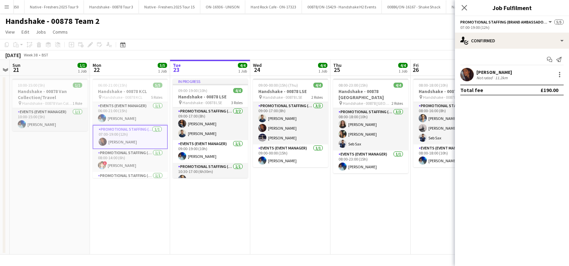
click at [491, 72] on div "Sanjana Ramlall" at bounding box center [494, 72] width 36 height 6
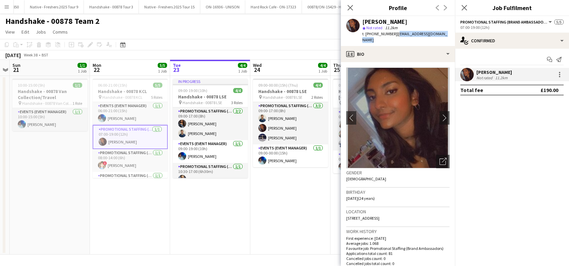
drag, startPoint x: 449, startPoint y: 32, endPoint x: 397, endPoint y: 34, distance: 51.7
click at [397, 34] on div "Sanjana Ramlall star Not rated 11.2km t. +4407506565160 | ramlallurishita@yahoo…" at bounding box center [398, 31] width 114 height 30
copy span "ramlallurishita@yahoo.co.uk"
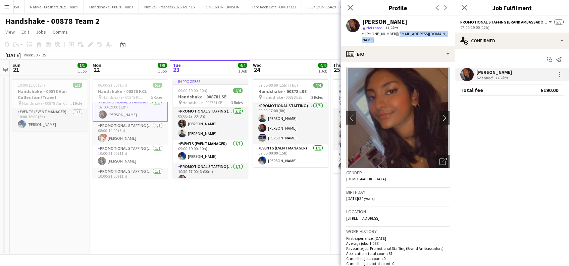
scroll to position [39, 0]
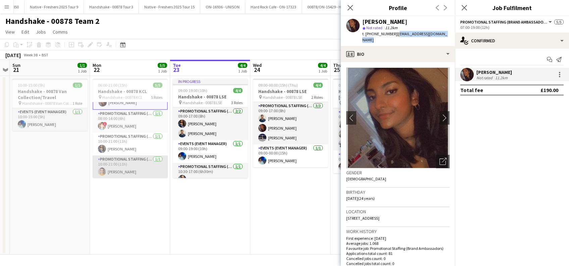
click at [129, 169] on app-card-role "Promotional Staffing (Brand Ambassadors) 1/1 10:00-21:00 (11h) Larissa Bernardo" at bounding box center [130, 166] width 75 height 23
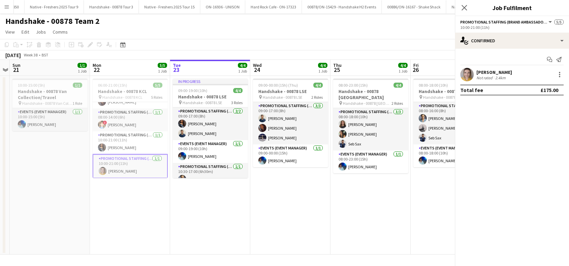
scroll to position [39, 0]
click at [506, 72] on div "Larissa Bernardo" at bounding box center [494, 72] width 36 height 6
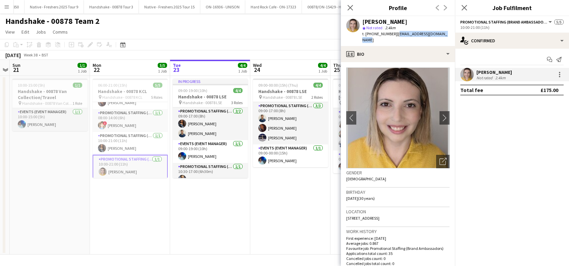
drag, startPoint x: 448, startPoint y: 35, endPoint x: 395, endPoint y: 34, distance: 53.7
click at [395, 34] on div "Larissa Bernardo star Not rated 2.4km t. +447478666760 | larissabernardop@gmail…" at bounding box center [398, 31] width 114 height 30
copy span "larissabernardop@gmail.com"
click at [118, 126] on app-card-role "Promotional Staffing (Brand Ambassadors) 1/1 08:00-14:00 (6h) ! Eliza Clark" at bounding box center [130, 120] width 75 height 23
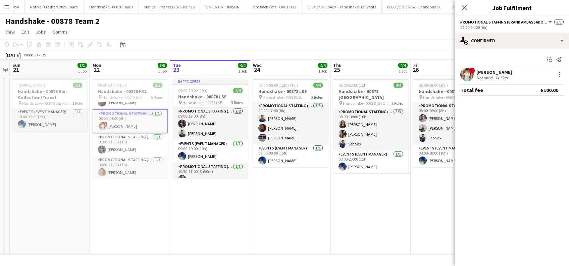
click at [496, 70] on div "Eliza Clark" at bounding box center [494, 72] width 36 height 6
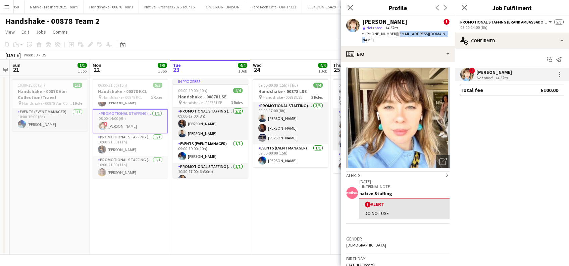
drag, startPoint x: 440, startPoint y: 35, endPoint x: 393, endPoint y: 35, distance: 46.3
click at [393, 35] on div "Eliza Clark ! star Not rated 14.5km t. +447903577374 | elizaclark397@gmail.com" at bounding box center [398, 31] width 114 height 30
copy span "elizaclark397@gmail.com"
click at [466, 4] on app-icon "Close pop-in" at bounding box center [465, 8] width 10 height 10
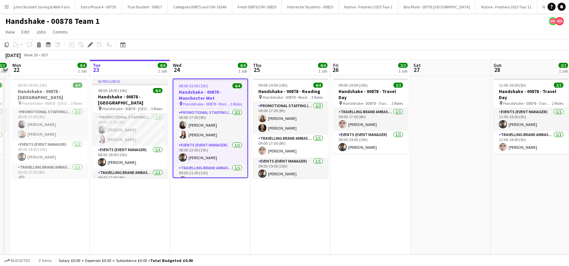
click at [124, 196] on app-date-cell "In progress 08:00-18:00 (10h) 4/4 Handshake - 00878 - [GEOGRAPHIC_DATA] pin Han…" at bounding box center [130, 165] width 80 height 179
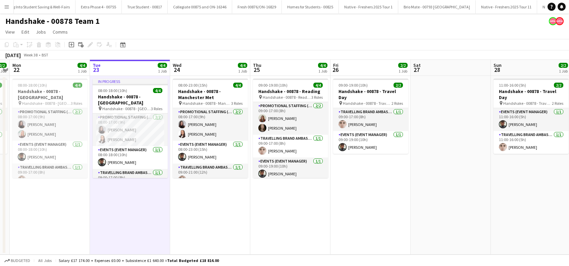
click at [223, 205] on app-date-cell "08:00-23:00 (15h) 4/4 Handshake - 00878 - Manchester Met pin Handshake - 00878 …" at bounding box center [210, 165] width 80 height 179
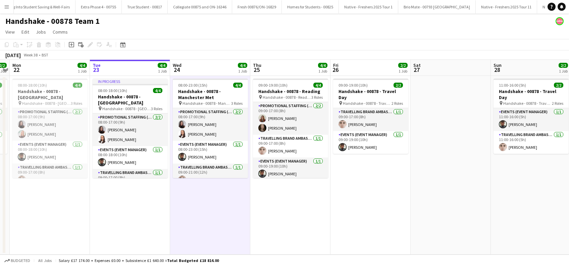
drag, startPoint x: 139, startPoint y: 193, endPoint x: 151, endPoint y: 194, distance: 12.1
click at [139, 194] on app-date-cell "In progress 08:00-18:00 (10h) 4/4 Handshake - 00878 - [GEOGRAPHIC_DATA] pin Han…" at bounding box center [130, 165] width 80 height 179
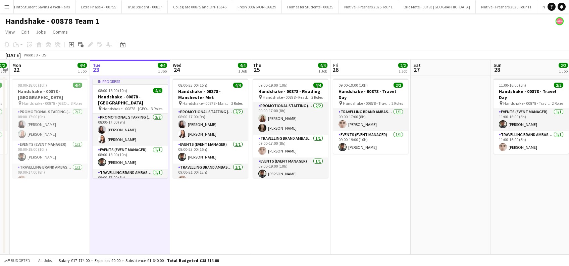
click at [194, 202] on app-date-cell "08:00-23:00 (15h) 4/4 Handshake - 00878 - Manchester Met pin Handshake - 00878 …" at bounding box center [210, 165] width 80 height 179
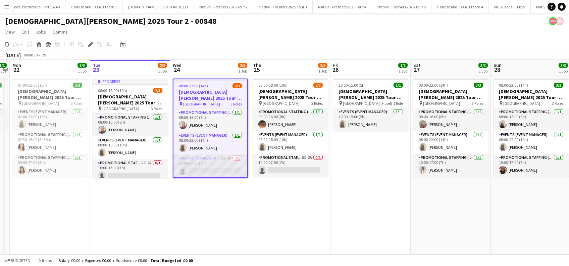
click at [211, 170] on app-card-role "Promotional Staffing (Brand Ambassadors) 3I 3A 0/1 10:00-17:00 (7h) single-neut…" at bounding box center [210, 165] width 74 height 23
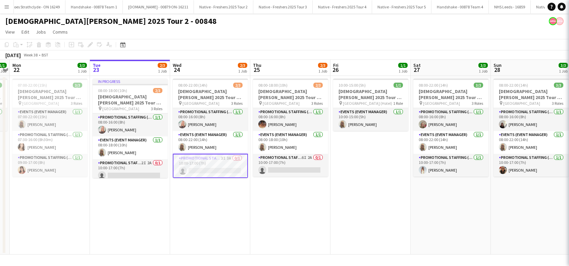
scroll to position [0, 231]
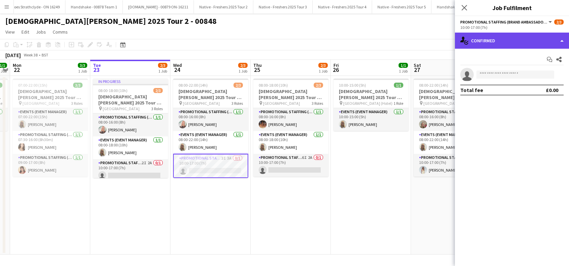
click at [507, 35] on div "single-neutral-actions-check-2 Confirmed" at bounding box center [512, 41] width 114 height 16
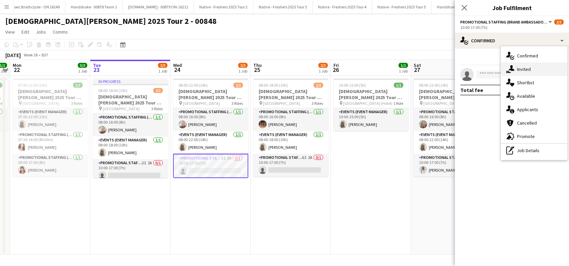
click at [521, 73] on div "single-neutral-actions-share-1 Invited" at bounding box center [534, 68] width 66 height 13
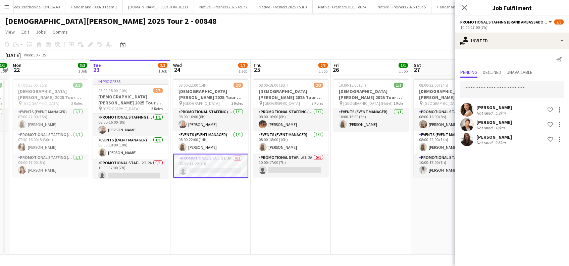
click at [483, 138] on div "[PERSON_NAME]" at bounding box center [494, 137] width 36 height 6
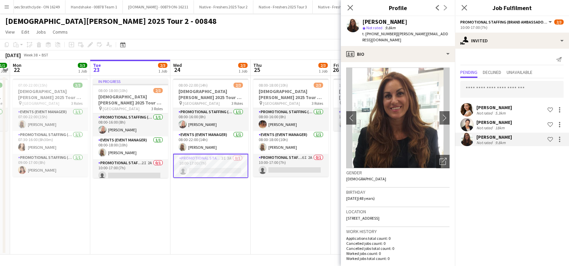
click at [206, 195] on app-date-cell "08:00-22:00 (14h) 2/3 [DEMOGRAPHIC_DATA][PERSON_NAME] 2025 Tour 2 - 00848 - [GE…" at bounding box center [210, 165] width 80 height 179
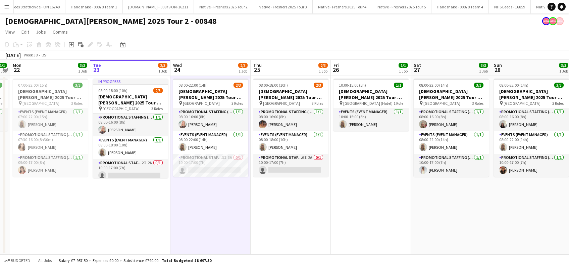
click at [271, 200] on app-date-cell "08:00-18:00 (10h) 2/3 [DEMOGRAPHIC_DATA][PERSON_NAME] 2025 Tour 2 - 00848 - [GE…" at bounding box center [291, 165] width 80 height 179
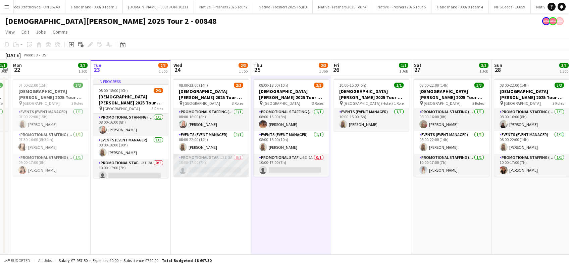
click at [213, 168] on app-card-role "Promotional Staffing (Brand Ambassadors) 3I 3A 0/1 10:00-17:00 (7h) single-neut…" at bounding box center [210, 165] width 75 height 23
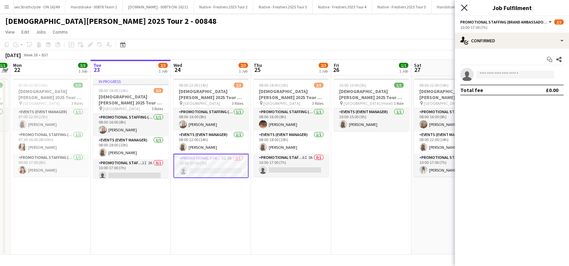
click at [464, 7] on icon at bounding box center [464, 7] width 6 height 6
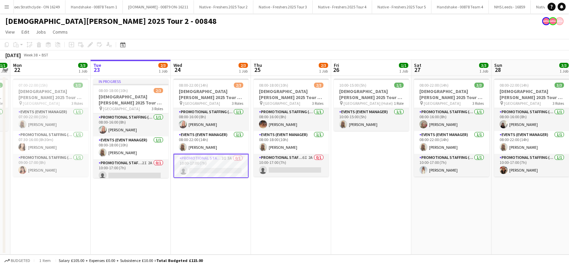
click at [208, 174] on app-card-role "Promotional Staffing (Brand Ambassadors) 3I 3A 0/1 10:00-17:00 (7h) single-neut…" at bounding box center [210, 166] width 75 height 24
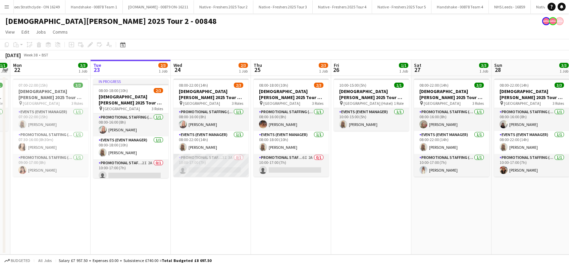
click at [220, 172] on app-card-role "Promotional Staffing (Brand Ambassadors) 3I 3A 0/1 10:00-17:00 (7h) single-neut…" at bounding box center [210, 165] width 75 height 23
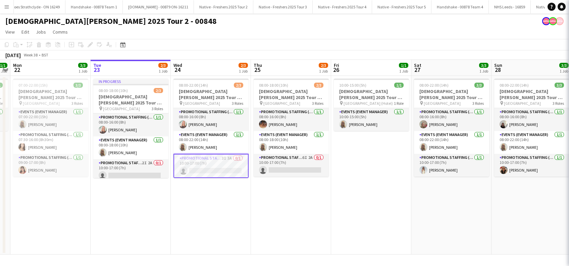
scroll to position [0, 231]
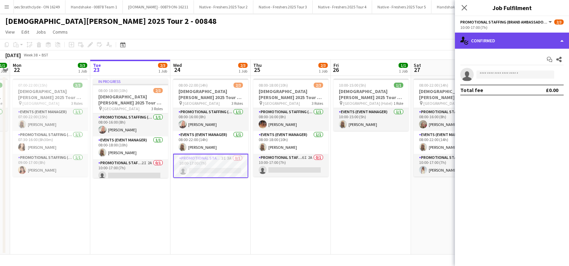
click at [526, 39] on div "single-neutral-actions-check-2 Confirmed" at bounding box center [512, 41] width 114 height 16
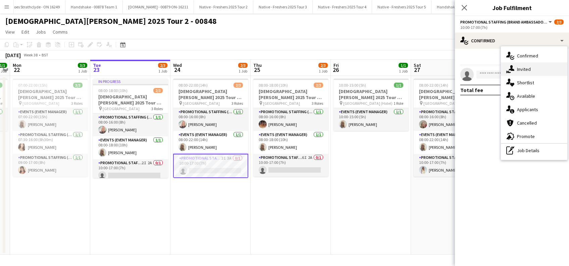
click at [524, 72] on span "Invited" at bounding box center [524, 69] width 14 height 6
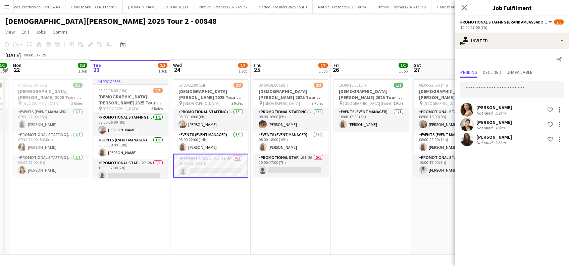
click at [491, 121] on div "[PERSON_NAME]" at bounding box center [494, 122] width 36 height 6
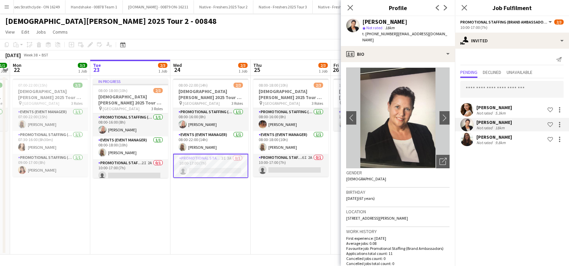
scroll to position [0, 0]
click at [440, 114] on app-icon "chevron-right" at bounding box center [445, 117] width 10 height 7
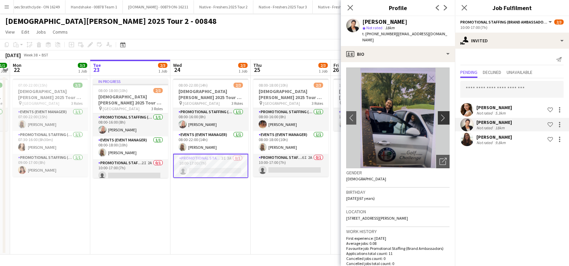
click at [440, 114] on app-icon "chevron-right" at bounding box center [445, 117] width 10 height 7
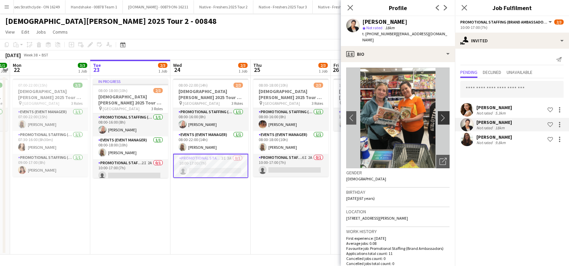
click at [440, 114] on app-icon "chevron-right" at bounding box center [445, 117] width 10 height 7
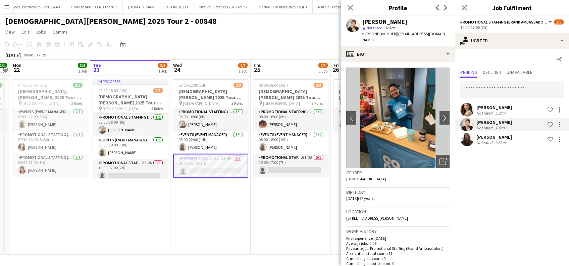
click at [217, 170] on app-card-role "Promotional Staffing (Brand Ambassadors) 3I 3A 0/1 10:00-17:00 (7h) single-neut…" at bounding box center [210, 166] width 75 height 24
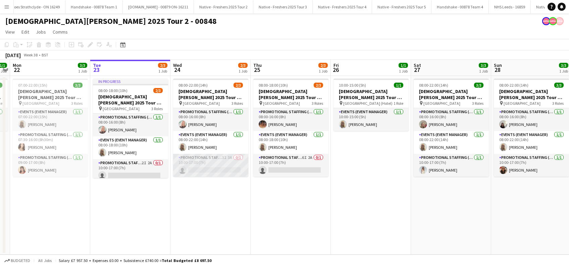
click at [214, 176] on app-card-role "Promotional Staffing (Brand Ambassadors) 3I 3A 0/1 10:00-17:00 (7h) single-neut…" at bounding box center [210, 165] width 75 height 23
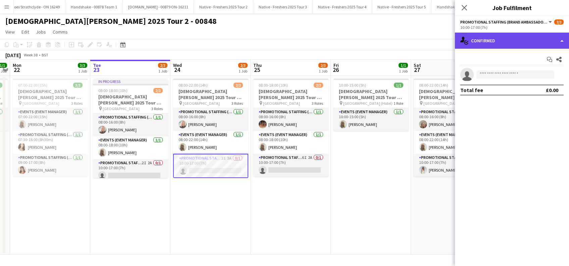
click at [521, 44] on div "single-neutral-actions-check-2 Confirmed" at bounding box center [512, 41] width 114 height 16
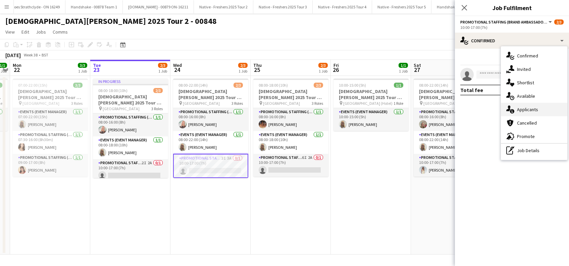
click at [526, 108] on span "Applicants" at bounding box center [527, 109] width 21 height 6
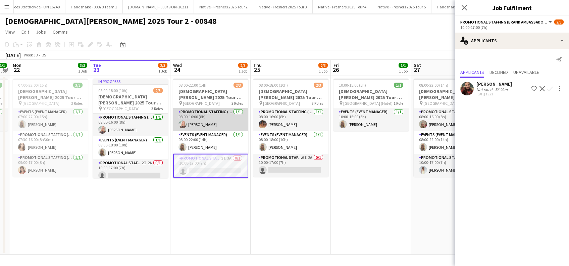
click at [208, 126] on app-card-role "Promotional Staffing (Brand Ambassadors) 1/1 08:00-16:00 (8h) April Barton" at bounding box center [210, 119] width 75 height 23
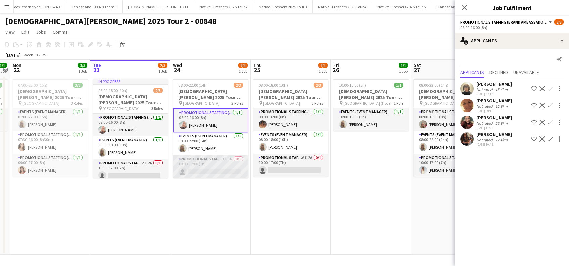
click at [224, 169] on app-card-role "Promotional Staffing (Brand Ambassadors) 3I 3A 0/1 10:00-17:00 (7h) single-neut…" at bounding box center [210, 166] width 75 height 23
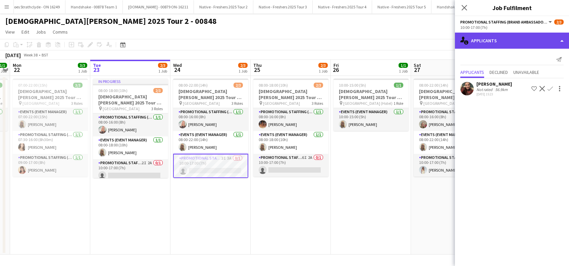
click at [513, 44] on div "single-neutral-actions-information Applicants" at bounding box center [512, 41] width 114 height 16
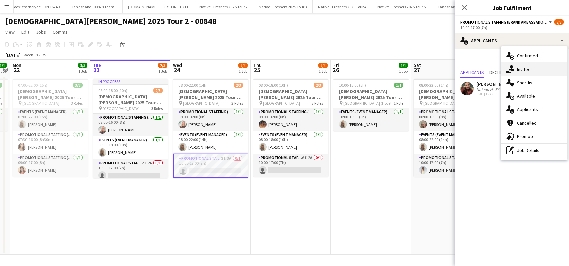
click at [525, 70] on span "Invited" at bounding box center [524, 69] width 14 height 6
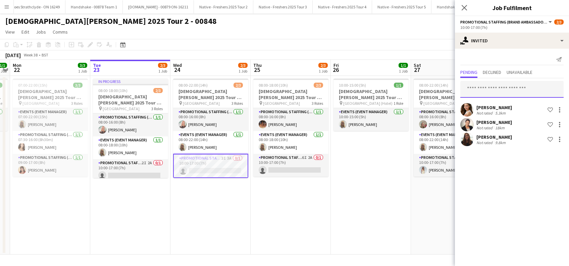
click at [479, 89] on input "text" at bounding box center [511, 89] width 103 height 17
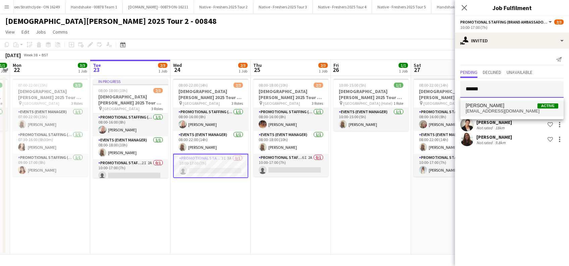
type input "******"
click at [487, 105] on span "Catryn Philbin" at bounding box center [485, 106] width 39 height 6
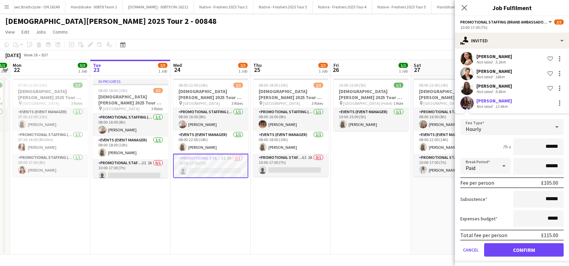
scroll to position [53, 0]
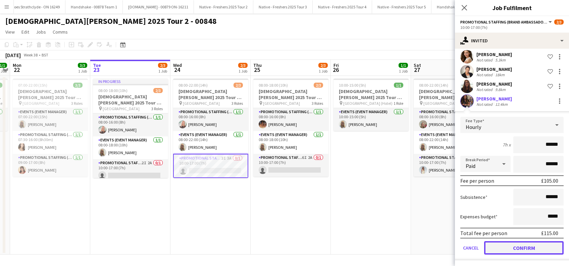
click at [523, 251] on button "Confirm" at bounding box center [524, 247] width 80 height 13
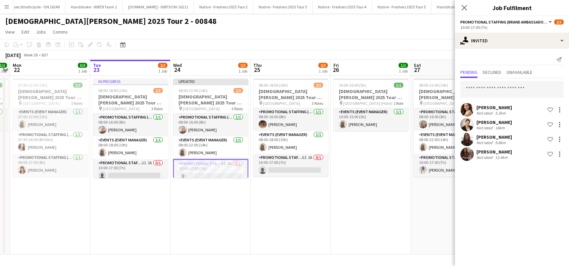
click at [465, 7] on icon at bounding box center [464, 7] width 5 height 5
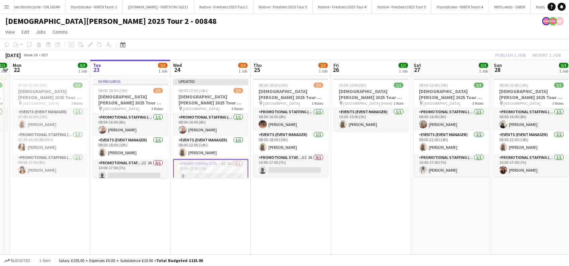
click at [221, 195] on app-date-cell "Updated 08:00-22:00 (14h) 2/3 Lady Garden 2025 Tour 2 - 00848 - Manchester Metr…" at bounding box center [210, 165] width 80 height 179
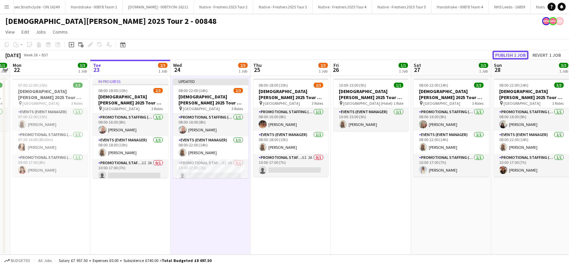
click at [505, 54] on button "Publish 1 job" at bounding box center [511, 55] width 36 height 9
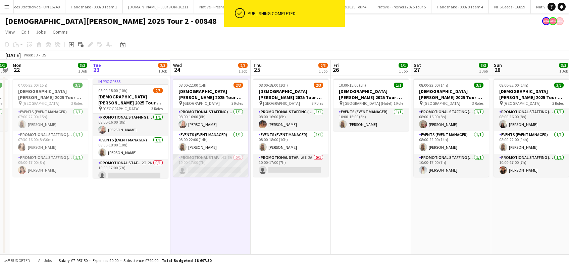
click at [210, 172] on app-card-role "Promotional Staffing (Brand Ambassadors) 4I 3A 0/1 10:00-17:00 (7h) single-neut…" at bounding box center [210, 165] width 75 height 23
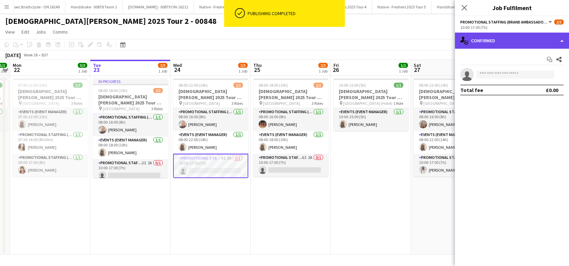
click at [509, 41] on div "single-neutral-actions-check-2 Confirmed" at bounding box center [512, 41] width 114 height 16
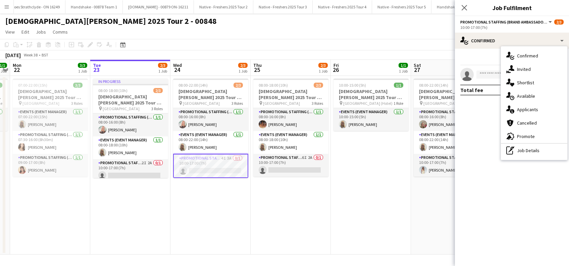
click at [528, 70] on span "Invited" at bounding box center [524, 69] width 14 height 6
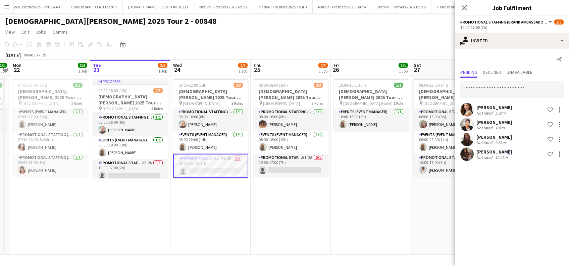
click at [499, 152] on div "Catryn Philbin" at bounding box center [494, 152] width 36 height 6
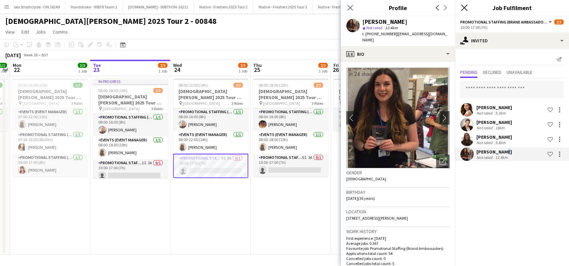
click at [467, 4] on app-icon "Close pop-in" at bounding box center [465, 8] width 10 height 10
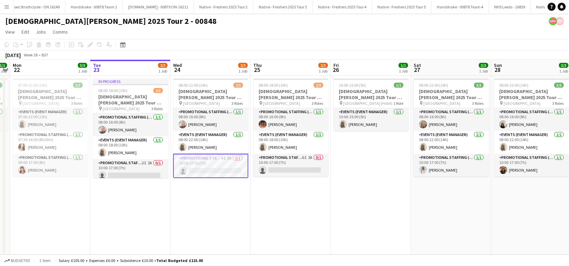
drag, startPoint x: 151, startPoint y: 200, endPoint x: 341, endPoint y: 202, distance: 190.6
click at [151, 200] on app-date-cell "In progress 08:00-18:00 (10h) 2/3 Lady Garden 2025 Tour 2 - 00848 - University …" at bounding box center [130, 165] width 80 height 179
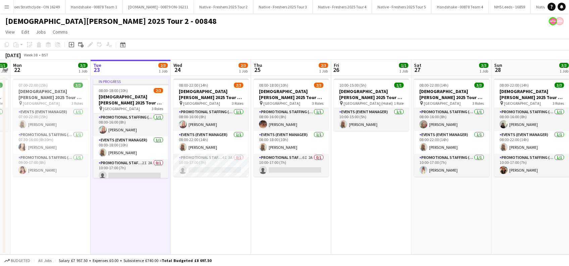
scroll to position [0, 230]
click at [342, 202] on app-date-cell "10:00-15:00 (5h) 1/1 Lady Garden 2025 Tour 2 - 00848 - Travel Day pin Bristol (…" at bounding box center [372, 165] width 80 height 179
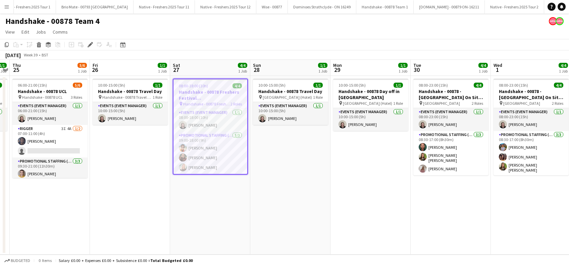
click at [221, 194] on app-date-cell "08:00-18:00 (10h) 4/4 Handshake - 00878 Freshers Festival Manchester pin Handsh…" at bounding box center [210, 165] width 80 height 179
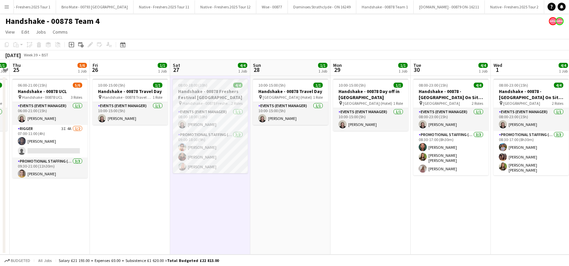
click at [208, 97] on h3 "Handshake - 00878 Freshers Festival Manchester" at bounding box center [210, 94] width 75 height 12
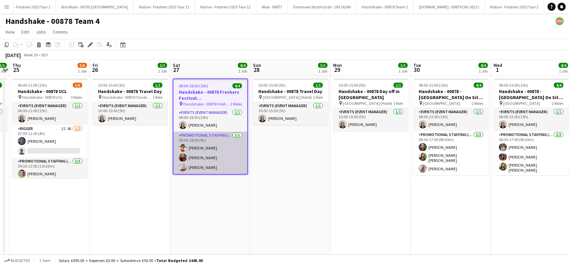
click at [213, 156] on app-card-role "Promotional Staffing (Brand Ambassadors) 3/3 09:00-18:00 (9h) Daniel Wilcock Ha…" at bounding box center [210, 153] width 74 height 42
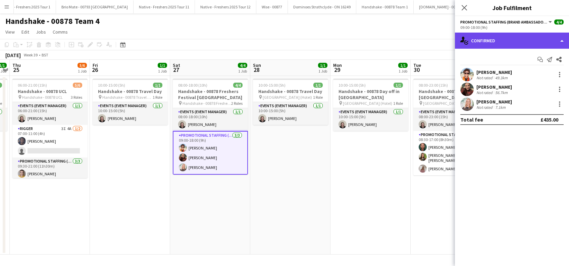
click at [500, 40] on div "single-neutral-actions-check-2 Confirmed" at bounding box center [512, 41] width 114 height 16
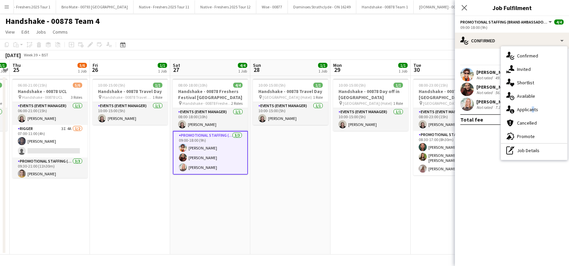
click at [531, 108] on span "Applicants" at bounding box center [527, 109] width 21 height 6
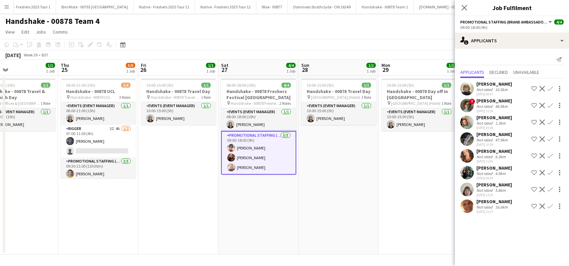
scroll to position [0, 176]
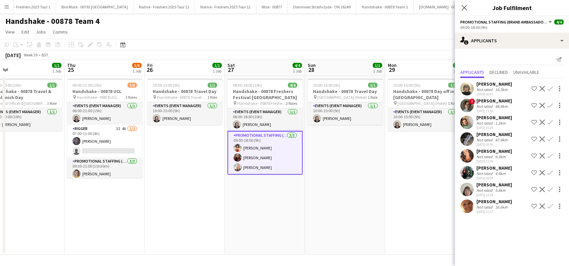
drag, startPoint x: 134, startPoint y: 199, endPoint x: 189, endPoint y: 206, distance: 55.1
click at [189, 206] on app-calendar-viewport "Mon 22 4/4 1 Job Tue 23 4/4 1 Job Wed 24 1/1 1 Job Thu 25 5/6 1 Job Fri 26 1/1 …" at bounding box center [284, 157] width 569 height 195
click at [265, 147] on app-card-role "Promotional Staffing (Brand Ambassadors) 3/3 09:00-18:00 (9h) Daniel Wilcock Ha…" at bounding box center [265, 153] width 75 height 44
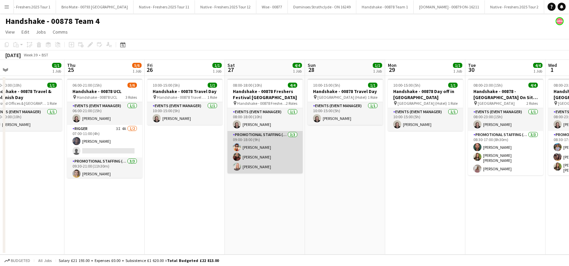
click at [265, 147] on app-card-role "Promotional Staffing (Brand Ambassadors) 3/3 09:00-18:00 (9h) Daniel Wilcock Ha…" at bounding box center [265, 152] width 75 height 42
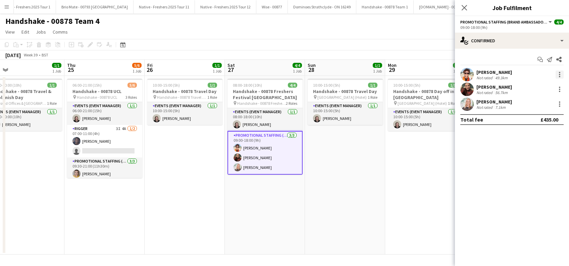
click at [559, 76] on div at bounding box center [560, 74] width 8 height 8
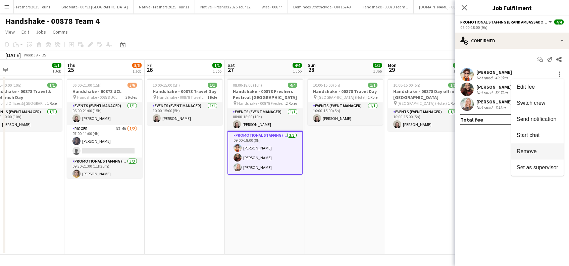
click at [526, 153] on span "Remove" at bounding box center [527, 151] width 20 height 6
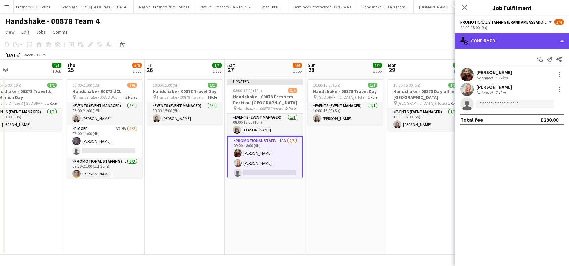
click at [505, 36] on div "single-neutral-actions-check-2 Confirmed" at bounding box center [512, 41] width 114 height 16
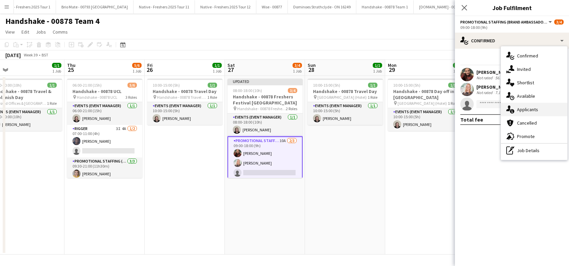
click at [523, 113] on div "single-neutral-actions-information Applicants" at bounding box center [534, 109] width 66 height 13
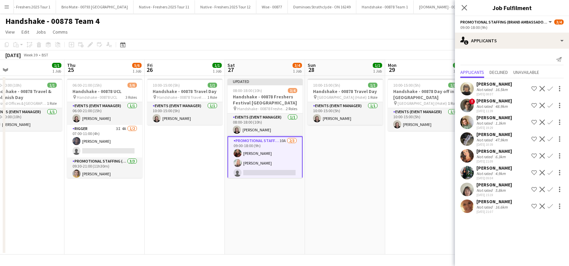
click at [423, 191] on app-date-cell "10:00-15:00 (5h) 1/1 Handshake - 00878 Day off in Glasgow pin Glasgow (Hotel) 1…" at bounding box center [425, 165] width 80 height 179
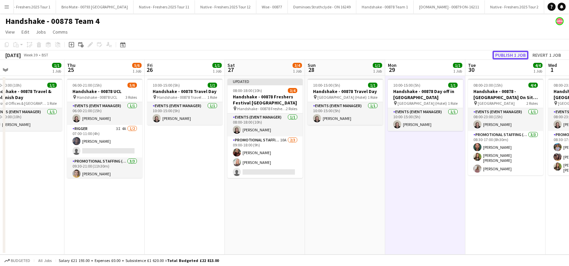
click at [512, 51] on button "Publish 1 job" at bounding box center [511, 55] width 36 height 9
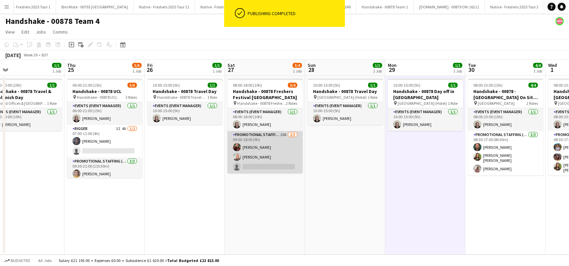
click at [260, 166] on app-card-role "Promotional Staffing (Brand Ambassadors) 10A 2/3 09:00-18:00 (9h) Hannah Norris…" at bounding box center [265, 152] width 75 height 42
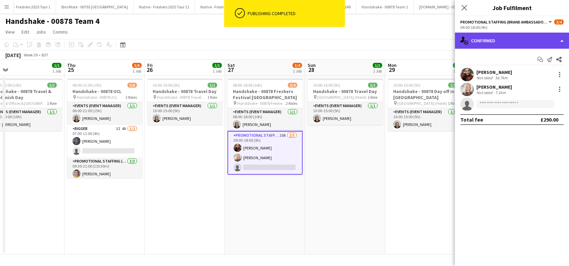
click at [513, 39] on div "single-neutral-actions-check-2 Confirmed" at bounding box center [512, 41] width 114 height 16
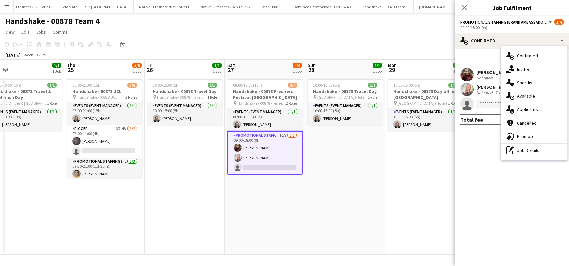
click at [526, 110] on span "Applicants" at bounding box center [527, 109] width 21 height 6
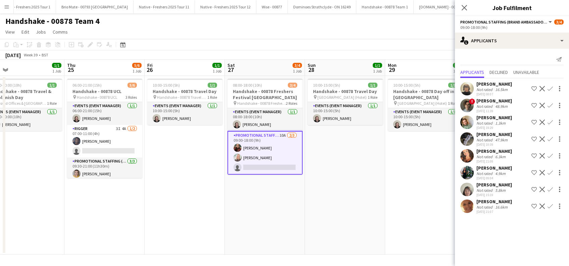
click at [549, 172] on app-icon "Confirm" at bounding box center [550, 172] width 5 height 5
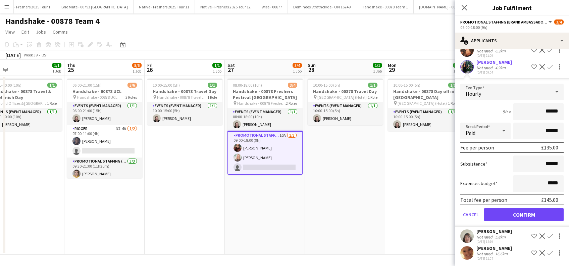
scroll to position [106, 0]
click at [518, 212] on button "Confirm" at bounding box center [524, 213] width 80 height 13
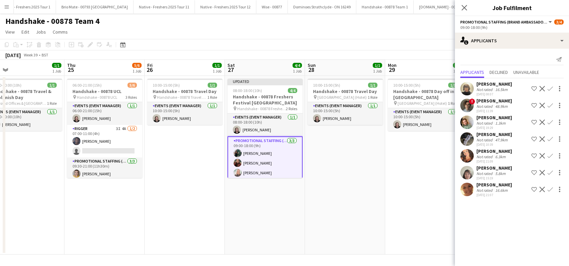
scroll to position [0, 0]
click at [466, 10] on icon at bounding box center [464, 7] width 6 height 6
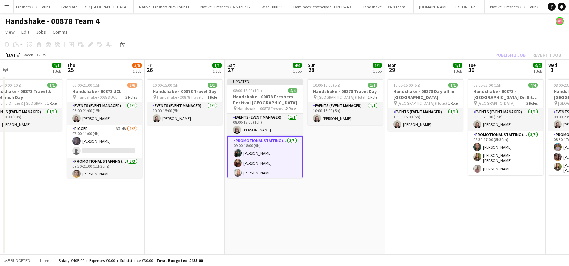
click at [336, 148] on app-date-cell "10:00-15:00 (5h) 1/1 Handshake - 00878 Travel Day pin Glasgow (Hotel) 1 Role Ev…" at bounding box center [345, 165] width 80 height 179
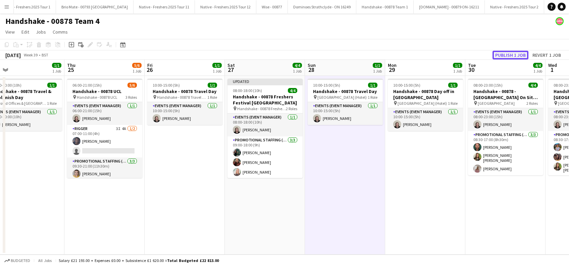
click at [505, 55] on button "Publish 1 job" at bounding box center [511, 55] width 36 height 9
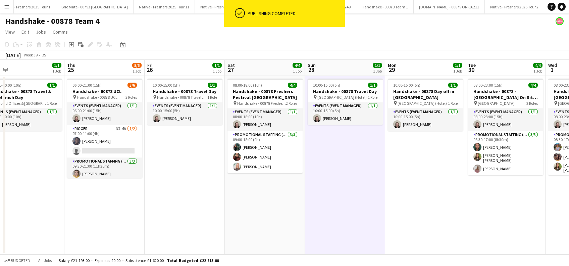
drag, startPoint x: 280, startPoint y: 221, endPoint x: 301, endPoint y: 216, distance: 20.9
click at [284, 221] on app-calendar-viewport "Mon 22 4/4 1 Job Tue 23 4/4 1 Job Wed 24 1/1 1 Job Thu 25 5/6 1 Job Fri 26 1/1 …" at bounding box center [284, 157] width 569 height 195
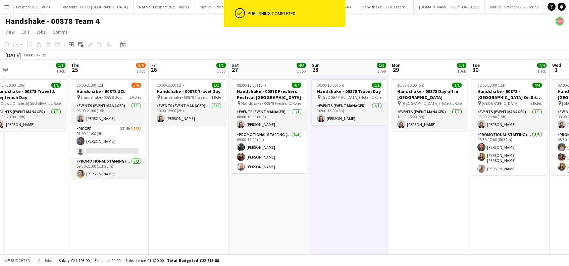
click at [334, 211] on app-date-cell "10:00-15:00 (5h) 1/1 Handshake - 00878 Travel Day pin Glasgow (Hotel) 1 Role Ev…" at bounding box center [349, 165] width 80 height 179
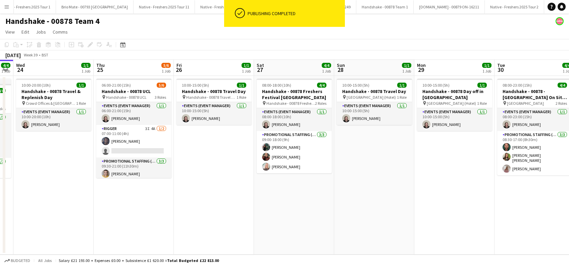
drag, startPoint x: 341, startPoint y: 196, endPoint x: 435, endPoint y: 202, distance: 94.8
click at [435, 202] on app-calendar-viewport "Mon 22 4/4 1 Job Tue 23 4/4 1 Job Wed 24 1/1 1 Job Thu 25 5/6 1 Job Fri 26 1/1 …" at bounding box center [284, 157] width 569 height 195
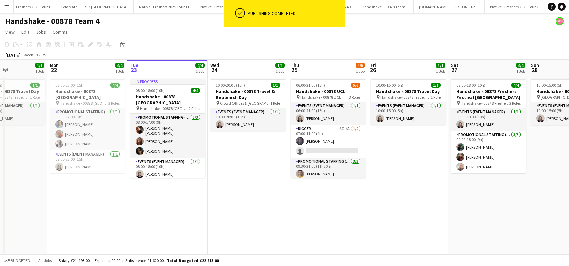
drag, startPoint x: 286, startPoint y: 199, endPoint x: 400, endPoint y: 211, distance: 114.5
click at [400, 211] on app-calendar-viewport "Fri 19 Sat 20 4/4 1 Job Sun 21 1/1 1 Job Mon 22 4/4 1 Job Tue 23 4/4 1 Job Wed …" at bounding box center [284, 157] width 569 height 195
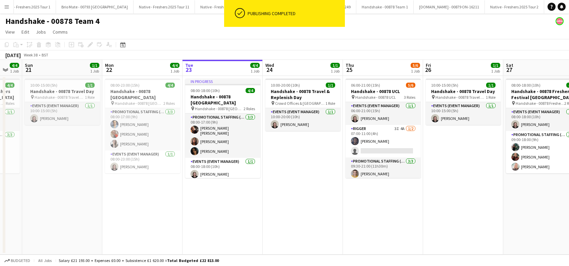
drag, startPoint x: 279, startPoint y: 208, endPoint x: 319, endPoint y: 214, distance: 40.6
click at [319, 214] on app-calendar-viewport "Fri 19 1/1 1 Job Sat 20 4/4 1 Job Sun 21 1/1 1 Job Mon 22 4/4 1 Job Tue 23 4/4 …" at bounding box center [284, 157] width 569 height 195
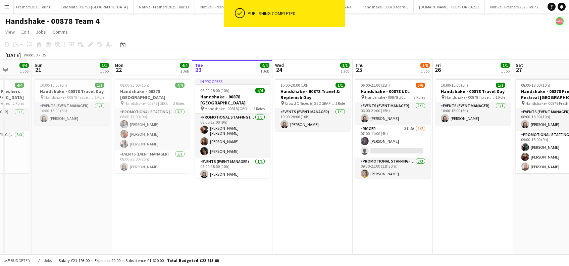
drag, startPoint x: 248, startPoint y: 215, endPoint x: 309, endPoint y: 220, distance: 61.0
click at [309, 220] on app-calendar-viewport "Thu 18 3/4 1 Job Fri 19 1/1 1 Job Sat 20 4/4 1 Job Sun 21 1/1 1 Job Mon 22 4/4 …" at bounding box center [284, 157] width 569 height 195
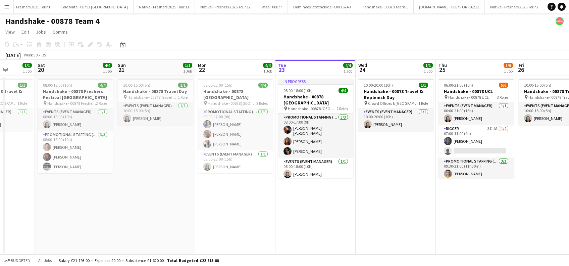
drag, startPoint x: 250, startPoint y: 206, endPoint x: 266, endPoint y: 209, distance: 16.3
click at [266, 209] on app-calendar-viewport "Wed 17 4/4 1 Job Thu 18 3/4 1 Job Fri 19 1/1 1 Job Sat 20 4/4 1 Job Sun 21 1/1 …" at bounding box center [284, 157] width 569 height 195
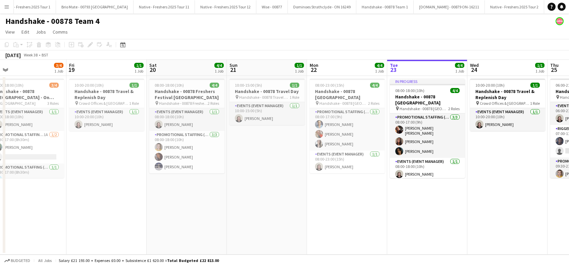
drag, startPoint x: 205, startPoint y: 205, endPoint x: 257, endPoint y: 208, distance: 52.4
click at [249, 209] on app-calendar-viewport "Tue 16 4/4 1 Job Wed 17 4/4 1 Job Thu 18 3/4 1 Job Fri 19 1/1 1 Job Sat 20 4/4 …" at bounding box center [284, 157] width 569 height 195
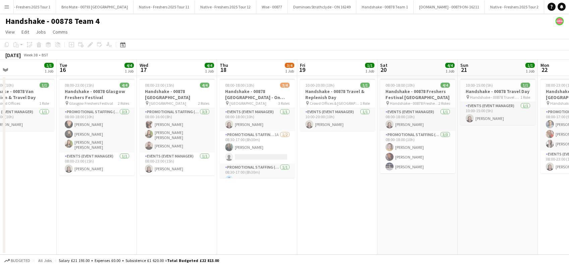
drag, startPoint x: 190, startPoint y: 199, endPoint x: 344, endPoint y: 216, distance: 154.6
click at [344, 216] on app-calendar-viewport "Sun 14 1/1 1 Job Mon 15 1/1 1 Job Tue 16 4/4 1 Job Wed 17 4/4 1 Job Thu 18 3/4 …" at bounding box center [284, 157] width 569 height 195
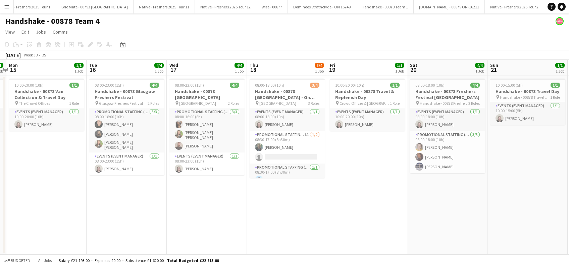
scroll to position [0, 186]
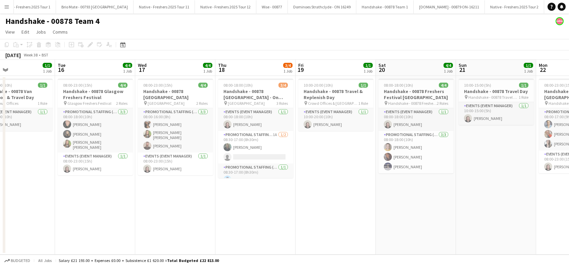
click at [350, 215] on app-calendar-viewport "Sat 13 Sun 14 1/1 1 Job Mon 15 1/1 1 Job Tue 16 4/4 1 Job Wed 17 4/4 1 Job Thu …" at bounding box center [284, 157] width 569 height 195
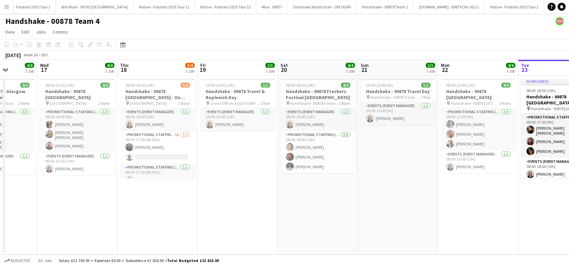
drag, startPoint x: 427, startPoint y: 201, endPoint x: 222, endPoint y: 201, distance: 204.7
click at [197, 207] on app-calendar-viewport "Sat 13 Sun 14 1/1 1 Job Mon 15 1/1 1 Job Tue 16 4/4 1 Job Wed 17 4/4 1 Job Thu …" at bounding box center [284, 157] width 569 height 195
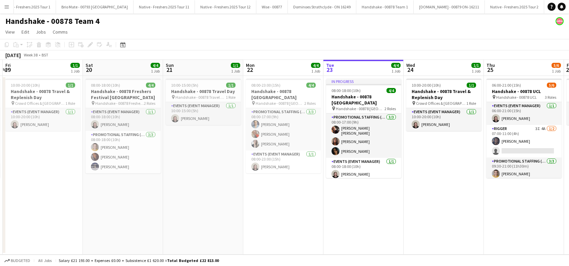
drag, startPoint x: 416, startPoint y: 205, endPoint x: 195, endPoint y: 202, distance: 221.5
click at [195, 202] on app-calendar-viewport "Mon 15 1/1 1 Job Tue 16 4/4 1 Job Wed 17 4/4 1 Job Thu 18 3/4 1 Job Fri 19 1/1 …" at bounding box center [284, 157] width 569 height 195
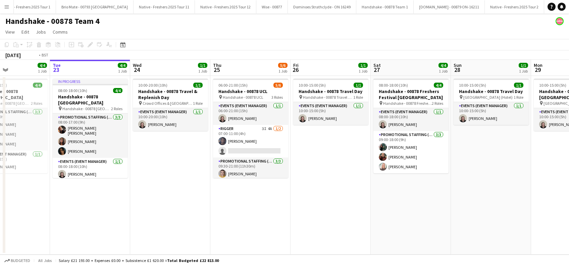
drag, startPoint x: 298, startPoint y: 201, endPoint x: 280, endPoint y: 201, distance: 17.8
click at [280, 201] on app-calendar-viewport "Fri 19 1/1 1 Job Sat 20 4/4 1 Job Sun 21 1/1 1 Job Mon 22 4/4 1 Job Tue 23 4/4 …" at bounding box center [284, 157] width 569 height 195
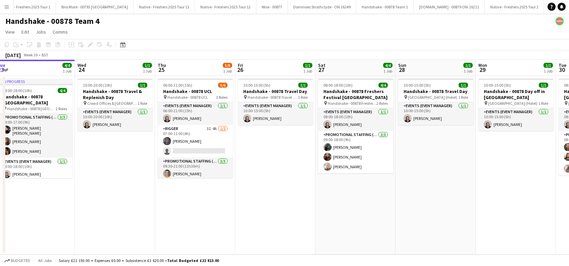
drag, startPoint x: 510, startPoint y: 209, endPoint x: 225, endPoint y: 195, distance: 284.9
click at [212, 202] on app-calendar-viewport "Fri 19 1/1 1 Job Sat 20 4/4 1 Job Sun 21 1/1 1 Job Mon 22 4/4 1 Job Tue 23 4/4 …" at bounding box center [284, 157] width 569 height 195
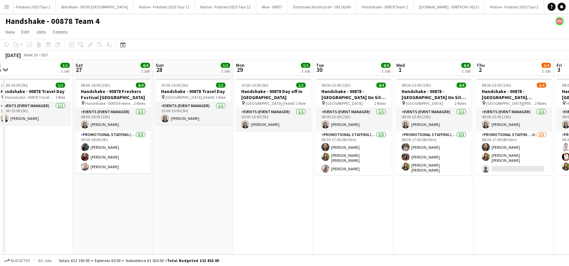
scroll to position [0, 262]
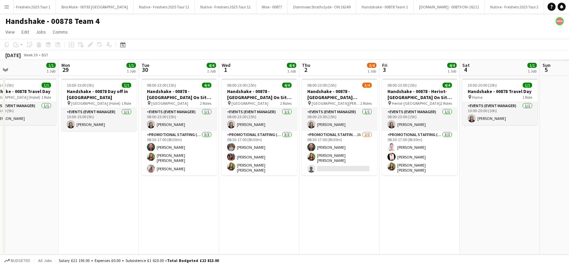
drag, startPoint x: 463, startPoint y: 204, endPoint x: 289, endPoint y: 204, distance: 174.1
click at [289, 204] on app-calendar-viewport "Thu 25 5/6 1 Job Fri 26 1/1 1 Job Sat 27 4/4 1 Job Sun 28 1/1 1 Job Mon 29 1/1 …" at bounding box center [284, 157] width 569 height 195
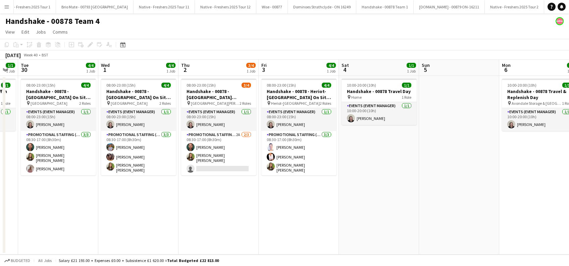
scroll to position [0, 336]
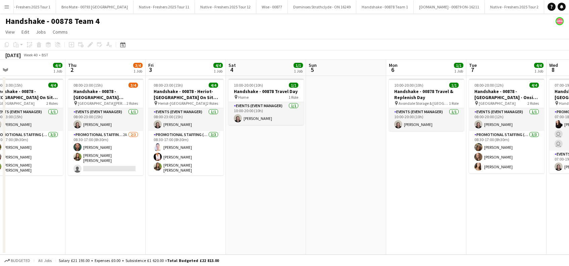
drag, startPoint x: 392, startPoint y: 224, endPoint x: 279, endPoint y: 214, distance: 113.5
click at [279, 214] on app-calendar-viewport "Sat 27 4/4 1 Job Sun 28 1/1 1 Job Mon 29 1/1 1 Job Tue 30 4/4 1 Job Wed 1 4/4 1…" at bounding box center [284, 157] width 569 height 195
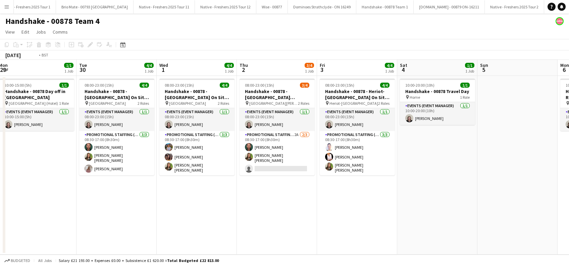
scroll to position [0, 160]
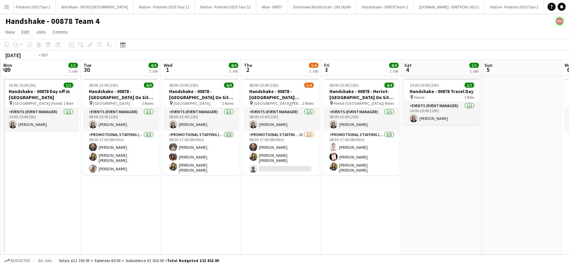
drag, startPoint x: 223, startPoint y: 200, endPoint x: 341, endPoint y: 200, distance: 118.1
click at [344, 201] on app-calendar-viewport "Sat 27 4/4 1 Job Sun 28 1/1 1 Job Mon 29 1/1 1 Job Tue 30 4/4 1 Job Wed 1 4/4 1…" at bounding box center [284, 157] width 569 height 195
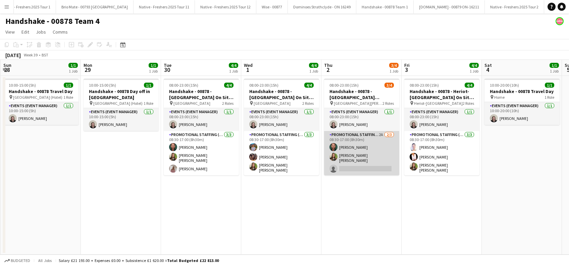
click at [366, 159] on app-card-role "Promotional Staffing (Brand Ambassadors) 2A 2/3 08:30-17:00 (8h30m) Dean Moffat…" at bounding box center [361, 153] width 75 height 44
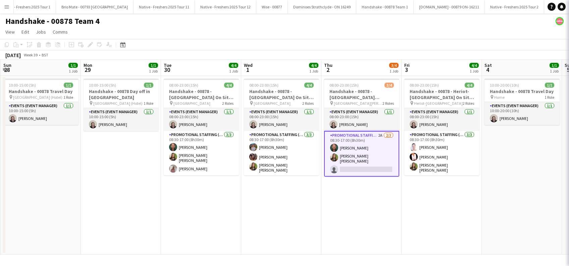
scroll to position [0, 159]
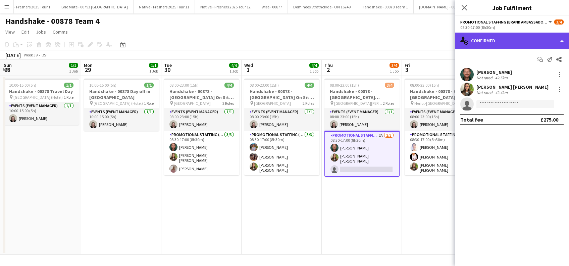
click at [521, 41] on div "single-neutral-actions-check-2 Confirmed" at bounding box center [512, 41] width 114 height 16
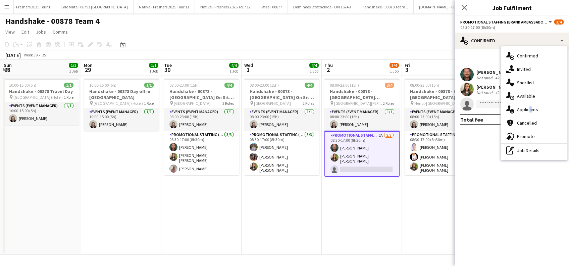
click at [529, 109] on span "Applicants" at bounding box center [527, 109] width 21 height 6
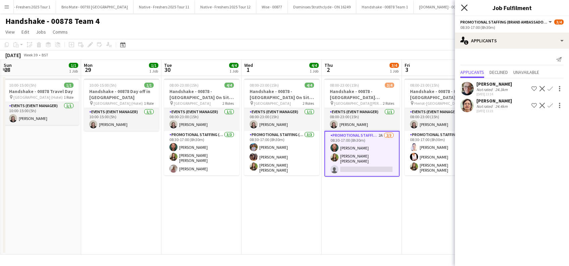
click at [467, 8] on icon "Close pop-in" at bounding box center [464, 7] width 6 height 6
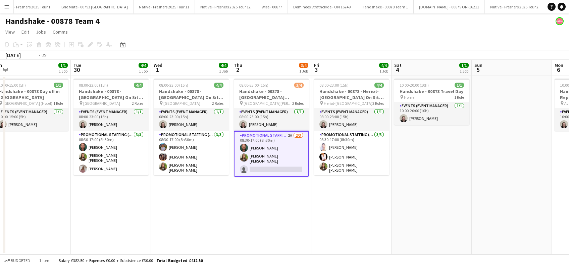
drag, startPoint x: 428, startPoint y: 214, endPoint x: 329, endPoint y: 214, distance: 100.0
click at [329, 214] on app-calendar-viewport "Fri 26 1/1 1 Job Sat 27 4/4 1 Job Sun 28 1/1 1 Job Mon 29 1/1 1 Job Tue 30 4/4 …" at bounding box center [284, 157] width 569 height 195
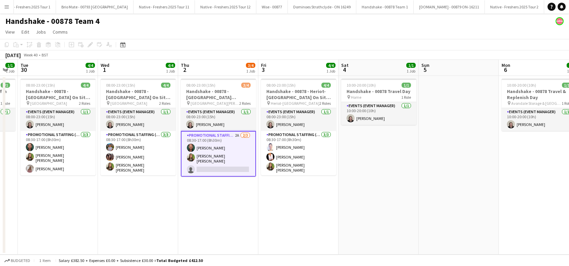
drag, startPoint x: 468, startPoint y: 201, endPoint x: 284, endPoint y: 182, distance: 184.9
click at [284, 182] on app-calendar-viewport "Fri 26 1/1 1 Job Sat 27 4/4 1 Job Sun 28 1/1 1 Job Mon 29 1/1 1 Job Tue 30 4/4 …" at bounding box center [284, 157] width 569 height 195
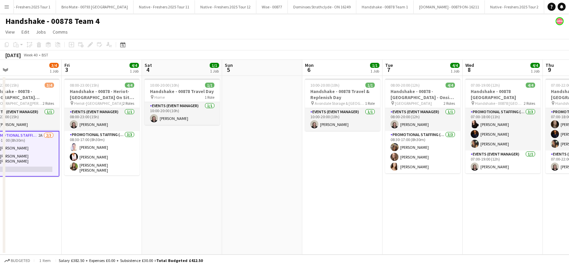
scroll to position [0, 304]
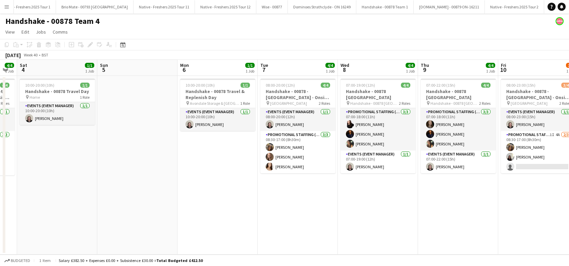
click at [336, 169] on app-calendar-viewport "Tue 30 4/4 1 Job Wed 1 4/4 1 Job Thu 2 3/4 1 Job Fri 3 4/4 1 Job Sat 4 1/1 1 Jo…" at bounding box center [284, 157] width 569 height 195
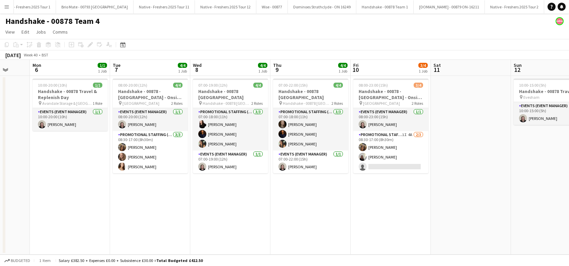
drag, startPoint x: 441, startPoint y: 185, endPoint x: 298, endPoint y: 183, distance: 142.3
click at [293, 185] on app-calendar-viewport "Thu 2 3/4 1 Job Fri 3 4/4 1 Job Sat 4 1/1 1 Job Sun 5 Mon 6 1/1 1 Job Tue 7 4/4…" at bounding box center [284, 157] width 569 height 195
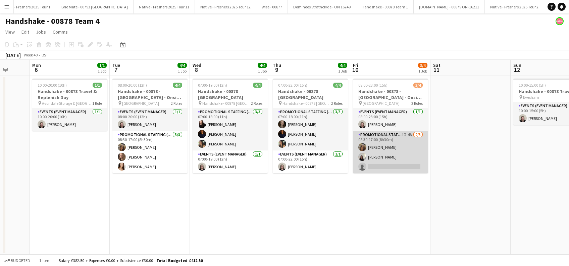
click at [384, 164] on app-card-role "Promotional Staffing (Brand Ambassadors) 1I 4A 2/3 08:30-17:00 (8h30m) Maylinda…" at bounding box center [390, 152] width 75 height 42
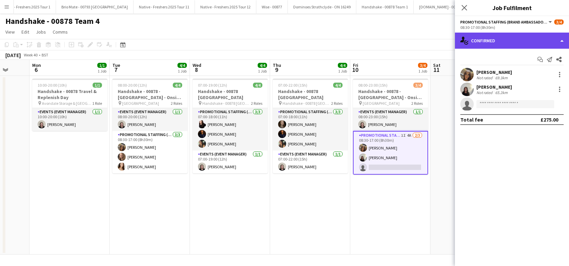
click at [509, 36] on div "single-neutral-actions-check-2 Confirmed" at bounding box center [512, 41] width 114 height 16
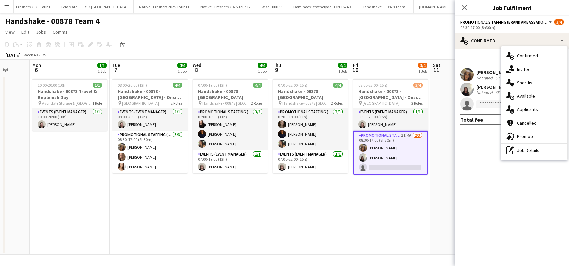
click at [522, 68] on span "Invited" at bounding box center [524, 69] width 14 height 6
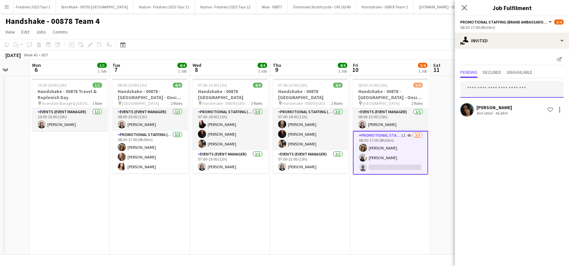
click at [491, 88] on input "text" at bounding box center [511, 89] width 103 height 17
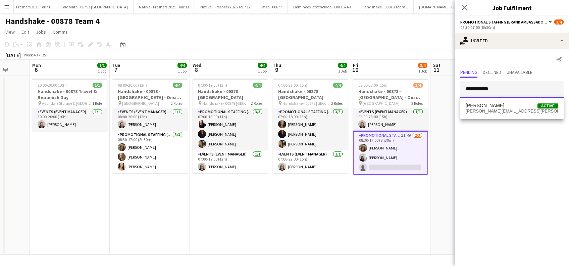
type input "**********"
click at [474, 105] on span "Daniel Wilcock" at bounding box center [485, 106] width 39 height 6
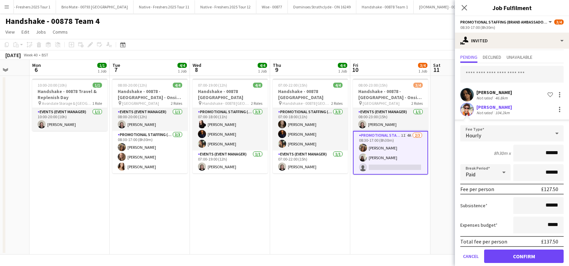
scroll to position [23, 0]
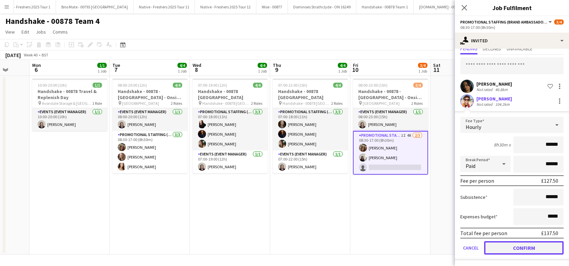
click at [534, 245] on button "Confirm" at bounding box center [524, 247] width 80 height 13
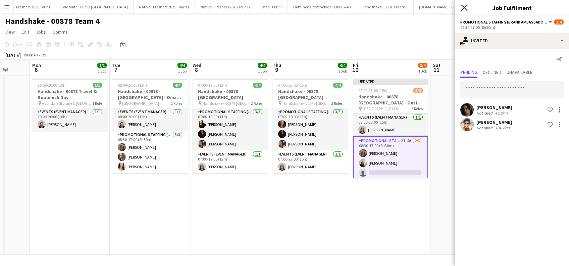
click at [466, 5] on icon "Close pop-in" at bounding box center [464, 7] width 6 height 6
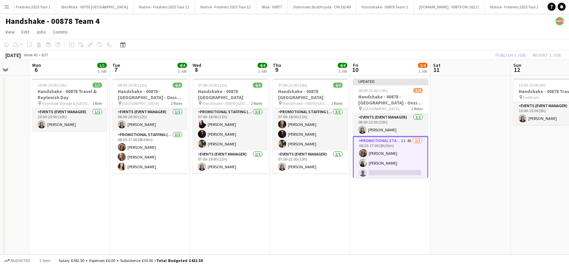
click at [462, 156] on app-date-cell at bounding box center [471, 165] width 80 height 179
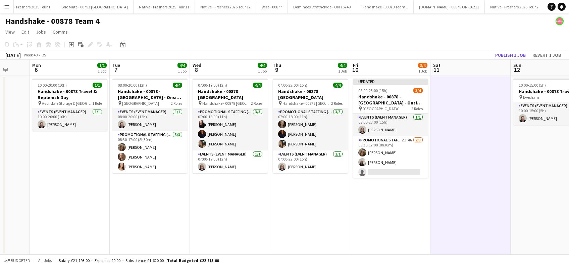
scroll to position [0, 291]
click at [504, 56] on button "Publish 1 job" at bounding box center [511, 55] width 36 height 9
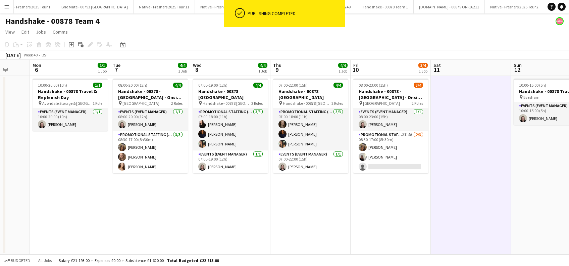
click at [448, 178] on app-date-cell at bounding box center [471, 165] width 80 height 179
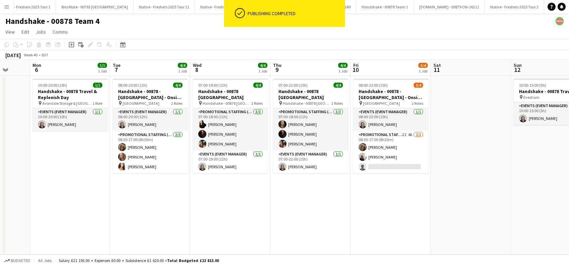
scroll to position [0, 290]
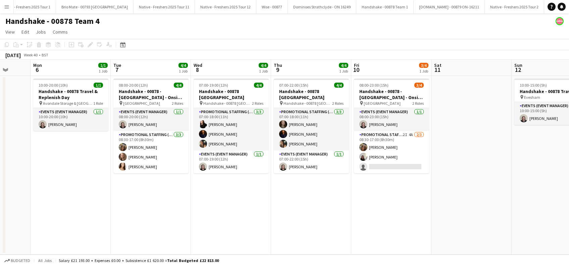
click at [328, 188] on app-calendar-viewport "Thu 2 3/4 1 Job Fri 3 4/4 1 Job Sat 4 1/1 1 Job Sun 5 Mon 6 1/1 1 Job Tue 7 4/4…" at bounding box center [284, 157] width 569 height 195
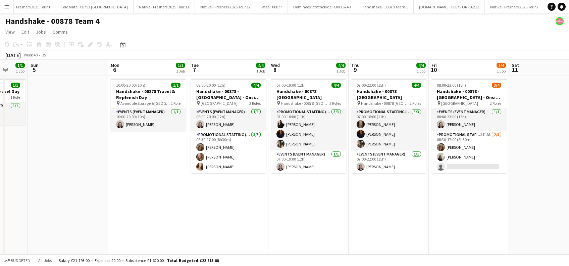
scroll to position [0, 208]
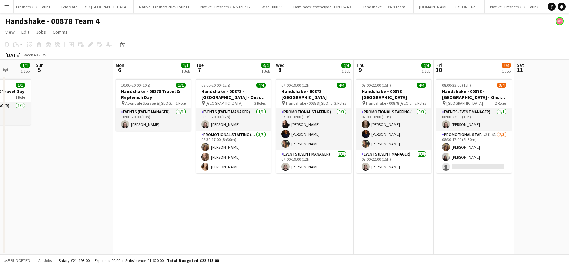
drag, startPoint x: 377, startPoint y: 213, endPoint x: 393, endPoint y: 213, distance: 15.1
click at [393, 213] on app-calendar-viewport "Thu 2 3/4 1 Job Fri 3 4/4 1 Job Sat 4 1/1 1 Job Sun 5 Mon 6 1/1 1 Job Tue 7 4/4…" at bounding box center [284, 157] width 569 height 195
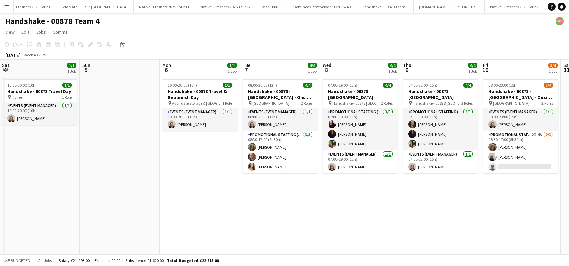
drag, startPoint x: 142, startPoint y: 216, endPoint x: 359, endPoint y: 212, distance: 217.5
click at [359, 212] on app-calendar-viewport "Thu 2 3/4 1 Job Fri 3 4/4 1 Job Sat 4 1/1 1 Job Sun 5 Mon 6 1/1 1 Job Tue 7 4/4…" at bounding box center [284, 157] width 569 height 195
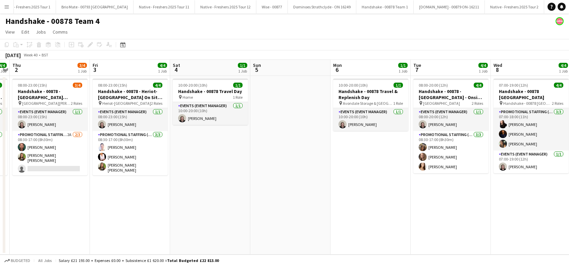
click at [372, 233] on app-calendar-viewport "Tue 30 4/4 1 Job Wed 1 4/4 1 Job Thu 2 3/4 1 Job Fri 3 4/4 1 Job Sat 4 1/1 1 Jo…" at bounding box center [284, 157] width 569 height 195
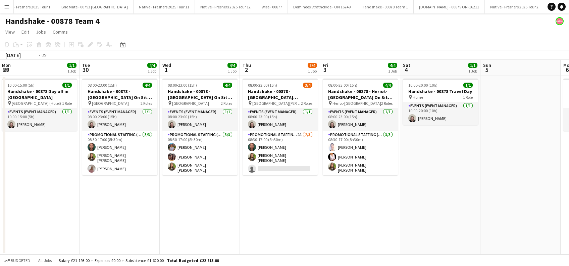
drag, startPoint x: 217, startPoint y: 247, endPoint x: 148, endPoint y: 194, distance: 87.1
click at [319, 252] on app-calendar-viewport "Sat 27 4/4 1 Job Sun 28 1/1 1 Job Mon 29 1/1 1 Job Tue 30 4/4 1 Job Wed 1 4/4 1…" at bounding box center [284, 157] width 569 height 195
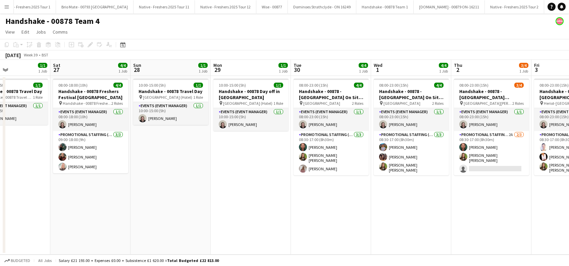
drag, startPoint x: 124, startPoint y: 195, endPoint x: 254, endPoint y: 218, distance: 132.2
click at [254, 218] on app-calendar-viewport "Wed 24 1/1 1 Job Thu 25 5/6 1 Job Fri 26 1/1 1 Job Sat 27 4/4 1 Job Sun 28 1/1 …" at bounding box center [284, 157] width 569 height 195
click at [464, 224] on app-date-cell "08:00-23:00 (15h) 3/4 Handshake - 00878 - University of St Andrews On Site Day …" at bounding box center [491, 165] width 80 height 179
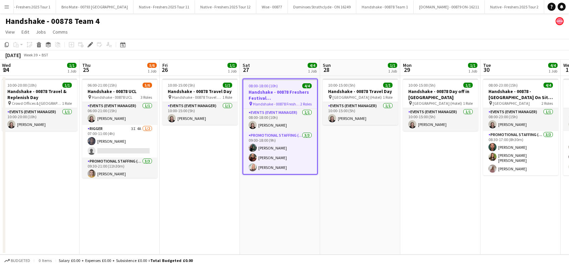
scroll to position [0, 153]
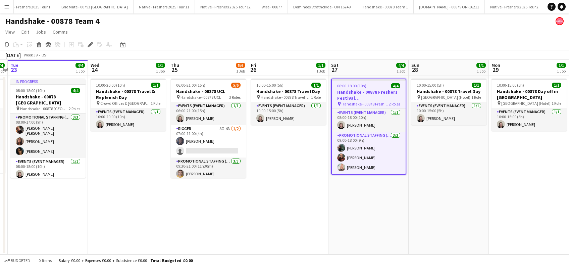
drag, startPoint x: 118, startPoint y: 195, endPoint x: 277, endPoint y: 214, distance: 159.5
click at [277, 214] on app-calendar-viewport "Sun 21 1/1 1 Job Mon 22 4/4 1 Job Tue 23 4/4 1 Job Wed 24 1/1 1 Job Thu 25 5/6 …" at bounding box center [284, 157] width 569 height 195
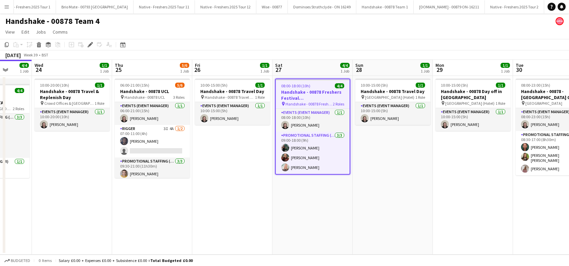
drag, startPoint x: 278, startPoint y: 193, endPoint x: 222, endPoint y: 199, distance: 56.3
click at [222, 199] on app-calendar-viewport "Sun 21 1/1 1 Job Mon 22 4/4 1 Job Tue 23 4/4 1 Job Wed 24 1/1 1 Job Thu 25 5/6 …" at bounding box center [284, 157] width 569 height 195
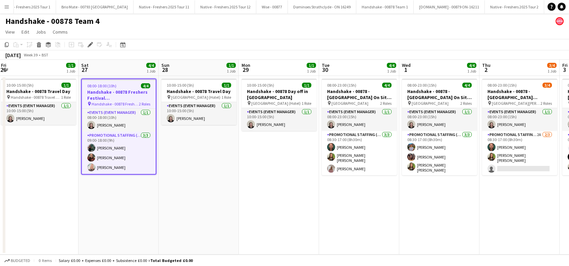
drag, startPoint x: 389, startPoint y: 190, endPoint x: 195, endPoint y: 199, distance: 194.1
click at [195, 199] on app-calendar-viewport "Tue 23 4/4 1 Job Wed 24 1/1 1 Job Thu 25 5/6 1 Job Fri 26 1/1 1 Job Sat 27 4/4 …" at bounding box center [284, 157] width 569 height 195
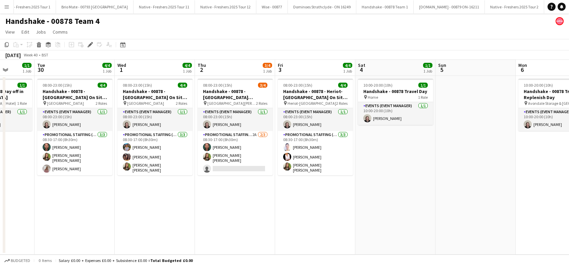
drag, startPoint x: 489, startPoint y: 215, endPoint x: 196, endPoint y: 216, distance: 292.3
click at [196, 216] on app-calendar-viewport "Fri 26 1/1 1 Job Sat 27 4/4 1 Job Sun 28 1/1 1 Job Mon 29 1/1 1 Job Tue 30 4/4 …" at bounding box center [284, 157] width 569 height 195
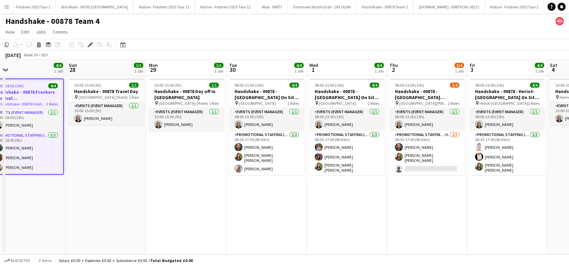
drag, startPoint x: 140, startPoint y: 204, endPoint x: 339, endPoint y: 225, distance: 200.8
click at [339, 225] on app-calendar-viewport "Thu 25 5/6 1 Job Fri 26 1/1 1 Job Sat 27 4/4 1 Job Sun 28 1/1 1 Job Mon 29 1/1 …" at bounding box center [284, 157] width 569 height 195
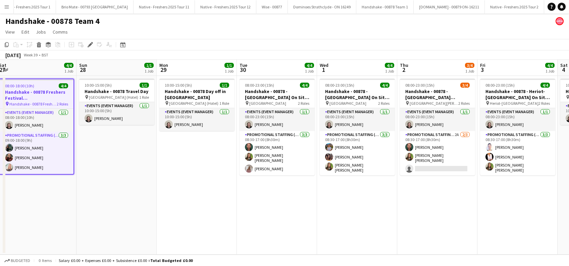
drag, startPoint x: 240, startPoint y: 204, endPoint x: 370, endPoint y: 224, distance: 132.5
click at [374, 225] on app-calendar-viewport "Thu 25 5/6 1 Job Fri 26 1/1 1 Job Sat 27 4/4 1 Job Sun 28 1/1 1 Job Mon 29 1/1 …" at bounding box center [284, 157] width 569 height 195
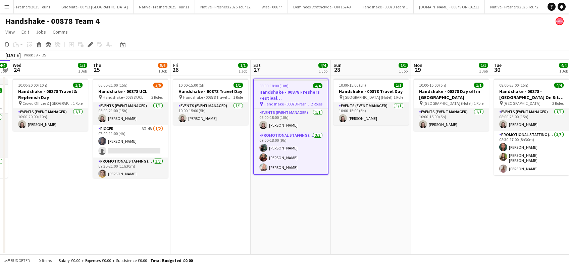
drag, startPoint x: 213, startPoint y: 194, endPoint x: 311, endPoint y: 209, distance: 98.8
click at [311, 209] on app-calendar-viewport "Mon 22 4/4 1 Job Tue 23 4/4 1 Job Wed 24 1/1 1 Job Thu 25 5/6 1 Job Fri 26 1/1 …" at bounding box center [284, 157] width 569 height 195
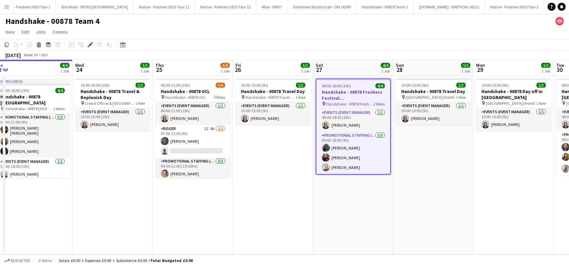
scroll to position [0, 156]
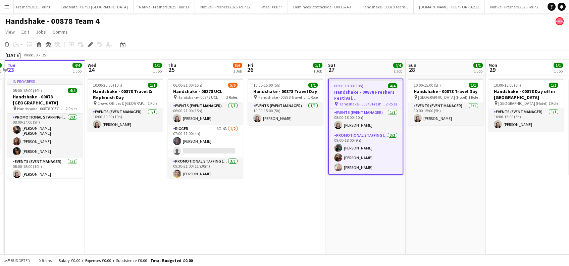
click at [198, 205] on app-calendar-viewport "Sun 21 1/1 1 Job Mon 22 4/4 1 Job Tue 23 4/4 1 Job Wed 24 1/1 1 Job Thu 25 5/6 …" at bounding box center [284, 157] width 569 height 195
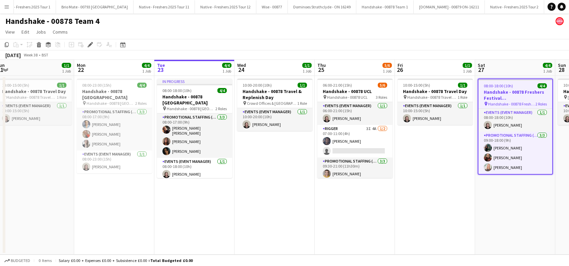
scroll to position [0, 198]
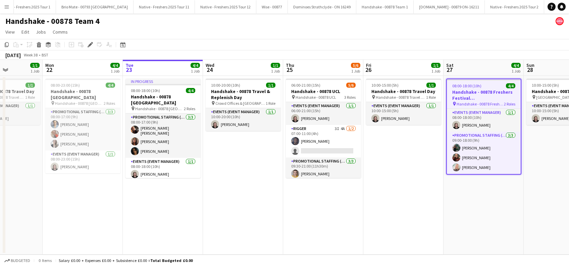
drag, startPoint x: 192, startPoint y: 212, endPoint x: 231, endPoint y: 213, distance: 38.6
click at [231, 213] on app-calendar-viewport "Fri 19 1/1 1 Job Sat 20 4/4 1 Job Sun 21 1/1 1 Job Mon 22 4/4 1 Job Tue 23 4/4 …" at bounding box center [284, 157] width 569 height 195
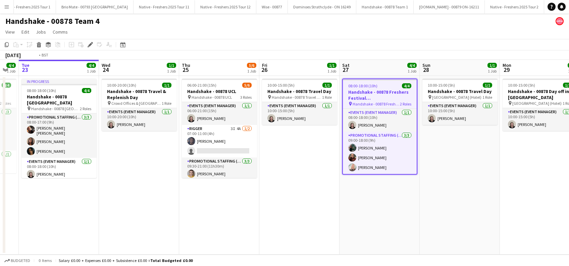
scroll to position [0, 276]
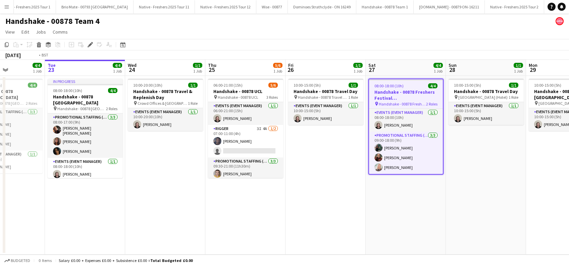
drag, startPoint x: 486, startPoint y: 221, endPoint x: 267, endPoint y: 220, distance: 219.1
click at [267, 220] on app-calendar-viewport "Fri 19 1/1 1 Job Sat 20 4/4 1 Job Sun 21 1/1 1 Job Mon 22 4/4 1 Job Tue 23 4/4 …" at bounding box center [284, 157] width 569 height 195
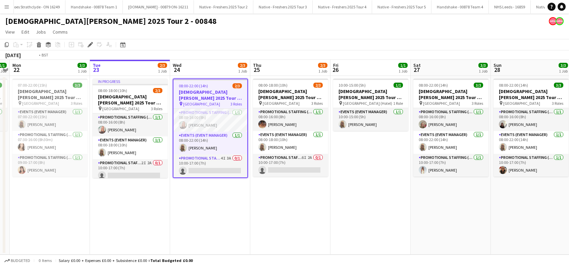
scroll to position [0, 184]
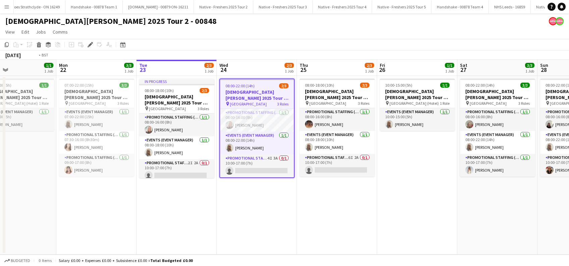
drag, startPoint x: 276, startPoint y: 191, endPoint x: 235, endPoint y: 194, distance: 42.1
click at [235, 194] on app-calendar-viewport "Fri 19 1/1 1 Job Sat 20 3/3 1 Job Sun 21 1/1 1 Job Mon 22 3/3 1 Job Tue 23 2/3 …" at bounding box center [284, 157] width 569 height 195
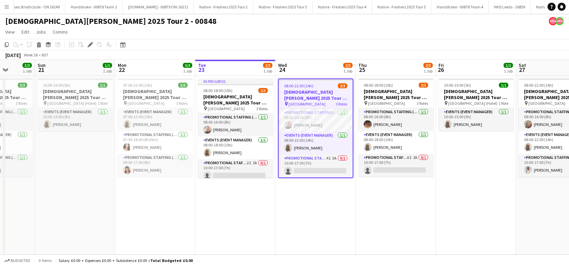
scroll to position [0, 203]
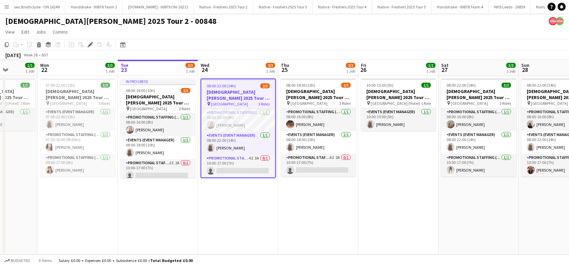
drag, startPoint x: 309, startPoint y: 217, endPoint x: 322, endPoint y: 218, distance: 13.1
click at [322, 218] on app-calendar-viewport "Fri 19 1/1 1 Job Sat 20 3/3 1 Job Sun 21 1/1 1 Job Mon 22 3/3 1 Job Tue 23 2/3 …" at bounding box center [284, 157] width 569 height 195
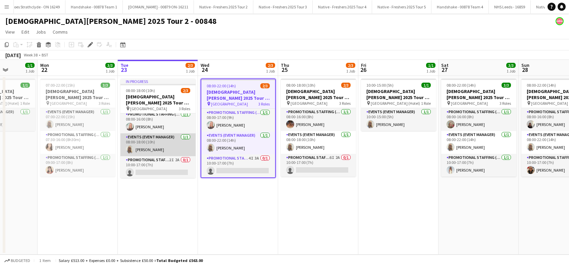
scroll to position [4, 0]
click at [251, 242] on app-date-cell "08:00-22:00 (14h) 2/3 [DEMOGRAPHIC_DATA][PERSON_NAME] 2025 Tour 2 - 00848 - [GE…" at bounding box center [238, 165] width 80 height 179
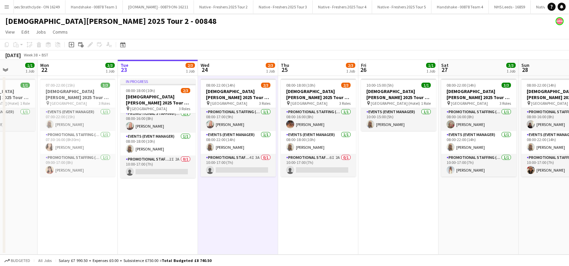
scroll to position [0, 203]
click at [339, 208] on app-date-cell "08:00-18:00 (10h) 2/3 [DEMOGRAPHIC_DATA][PERSON_NAME] 2025 Tour 2 - 00848 - [GE…" at bounding box center [319, 165] width 80 height 179
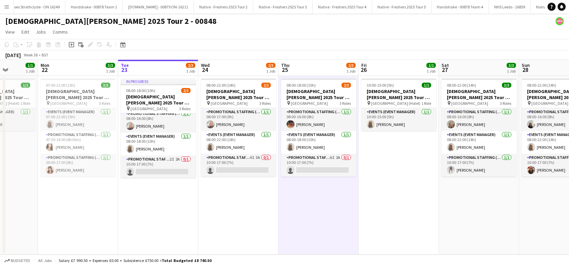
click at [396, 197] on app-date-cell "10:00-15:00 (5h) 1/1 [DEMOGRAPHIC_DATA][PERSON_NAME] 2025 Tour 2 - 00848 - Trav…" at bounding box center [399, 165] width 80 height 179
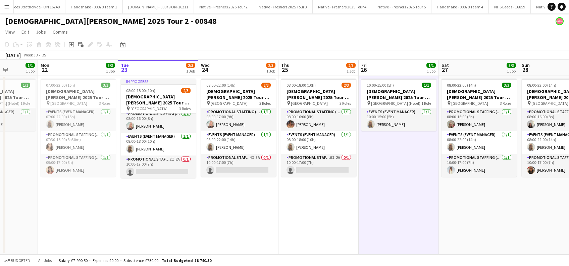
click at [157, 192] on app-date-cell "In progress 08:00-18:00 (10h) 2/3 [DEMOGRAPHIC_DATA][PERSON_NAME] 2025 Tour 2 -…" at bounding box center [158, 165] width 80 height 179
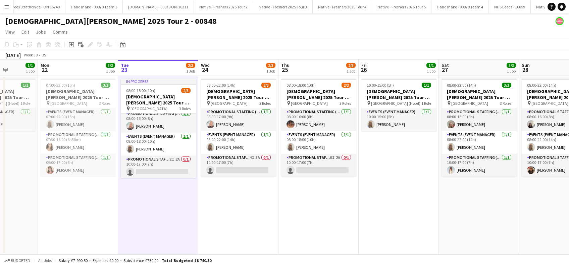
click at [223, 196] on app-date-cell "08:00-22:00 (14h) 2/3 [DEMOGRAPHIC_DATA][PERSON_NAME] 2025 Tour 2 - 00848 - [GE…" at bounding box center [238, 165] width 80 height 179
